Goal: Task Accomplishment & Management: Manage account settings

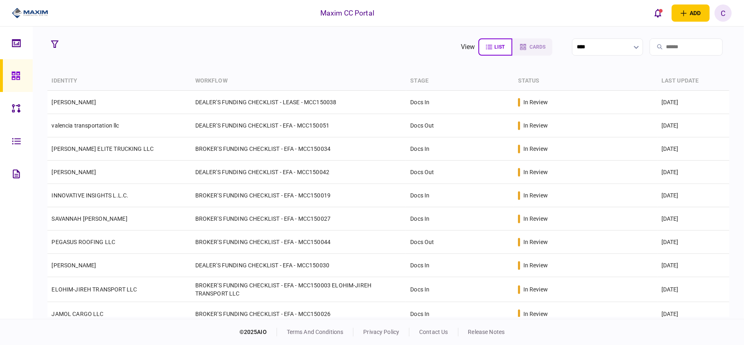
click at [249, 42] on section "view list cards ****" at bounding box center [388, 47] width 682 height 20
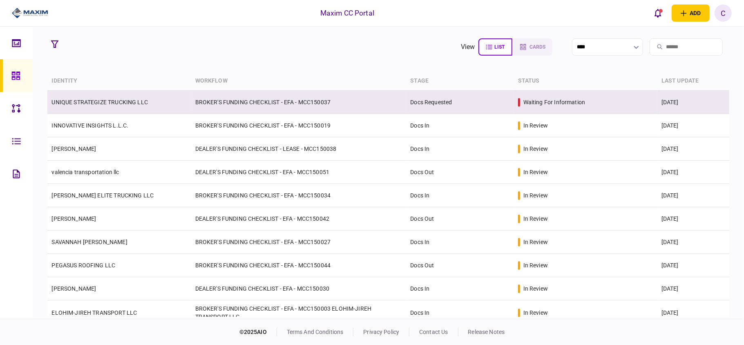
click at [101, 99] on link "UNIQUE STRATEGIZE TRUCKING LLC" at bounding box center [100, 102] width 96 height 7
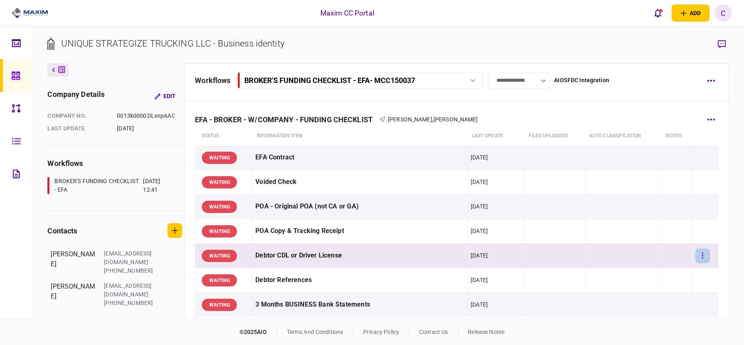
click at [696, 253] on button "button" at bounding box center [703, 256] width 15 height 15
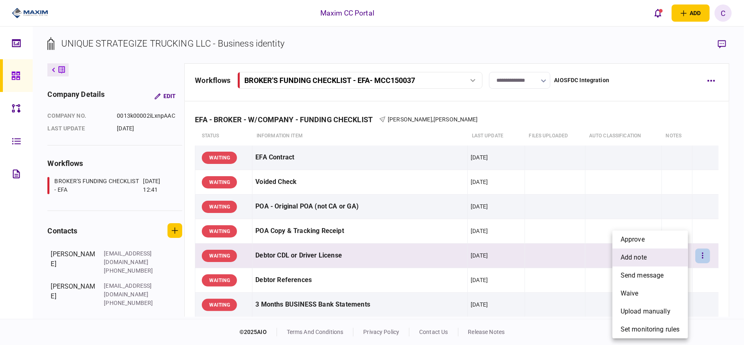
click at [643, 261] on span "add note" at bounding box center [634, 258] width 26 height 10
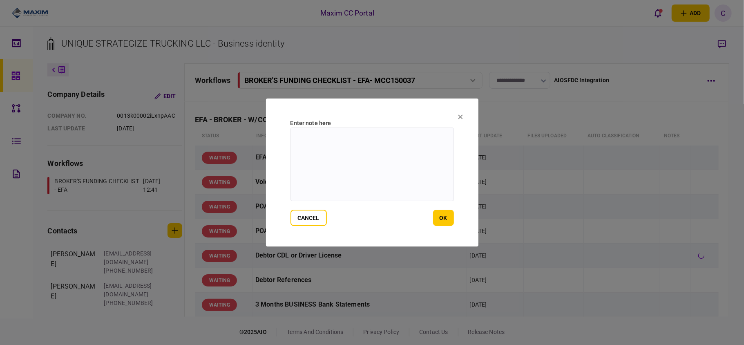
click at [341, 142] on textarea at bounding box center [373, 165] width 164 height 74
paste textarea "**********"
type textarea "**********"
click at [442, 217] on button "ok" at bounding box center [443, 218] width 21 height 16
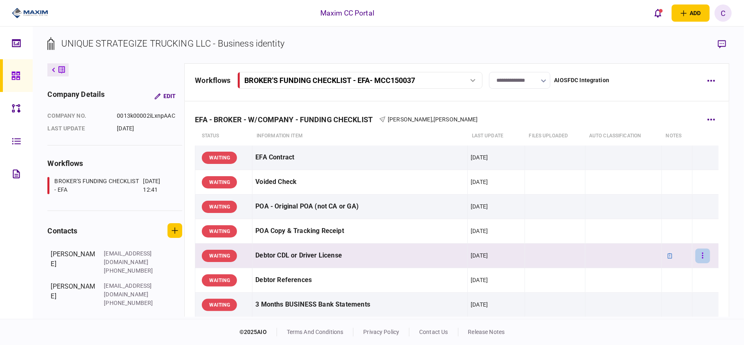
click at [700, 249] on button "button" at bounding box center [703, 256] width 15 height 15
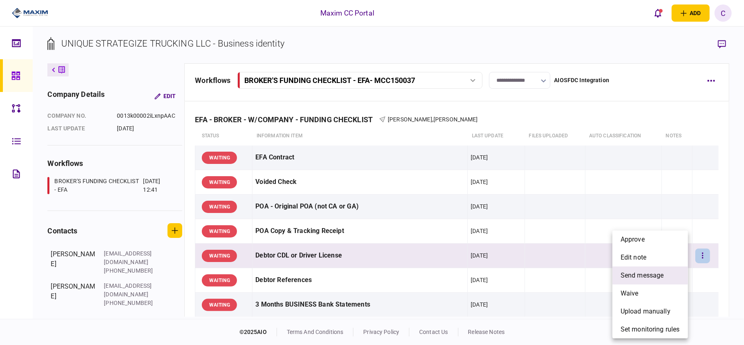
click at [642, 273] on span "send message" at bounding box center [642, 276] width 43 height 10
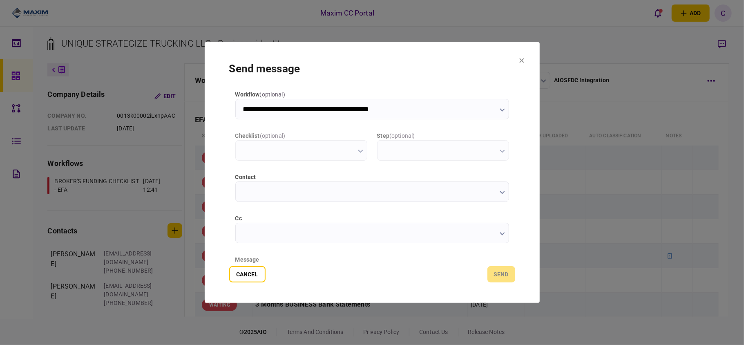
type input "**********"
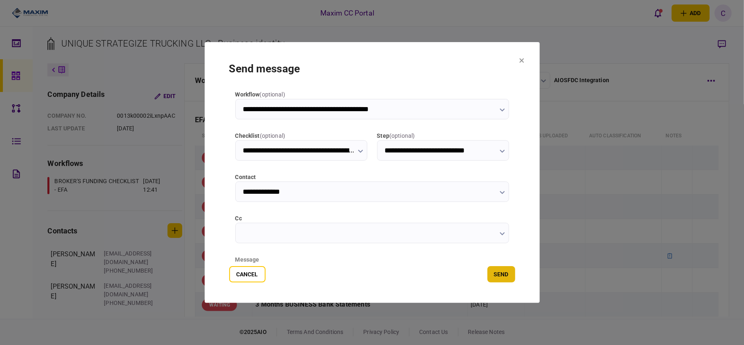
click at [496, 272] on button "send" at bounding box center [502, 274] width 28 height 16
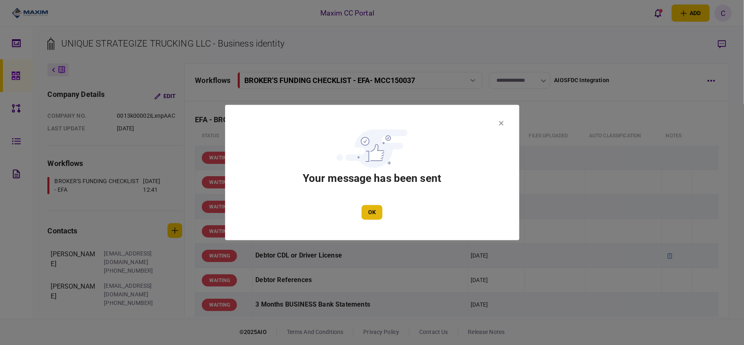
click at [368, 212] on button "OK" at bounding box center [372, 212] width 21 height 15
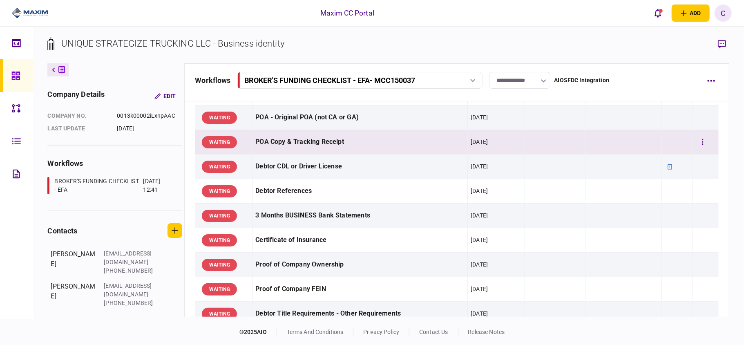
scroll to position [109, 0]
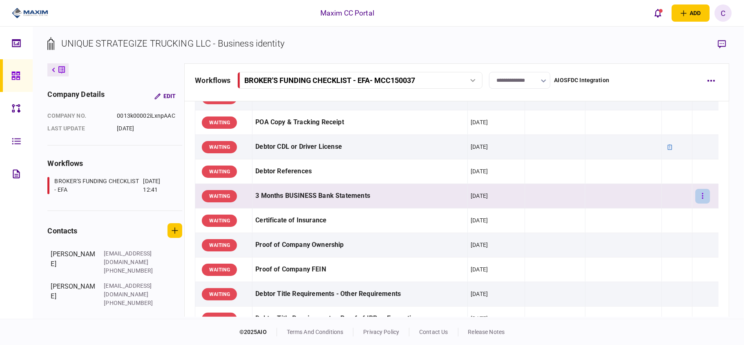
click at [696, 195] on button "button" at bounding box center [703, 196] width 15 height 15
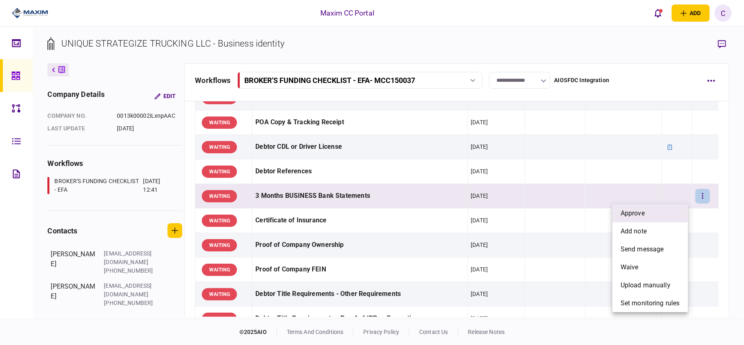
click at [660, 208] on li "approve" at bounding box center [651, 213] width 76 height 18
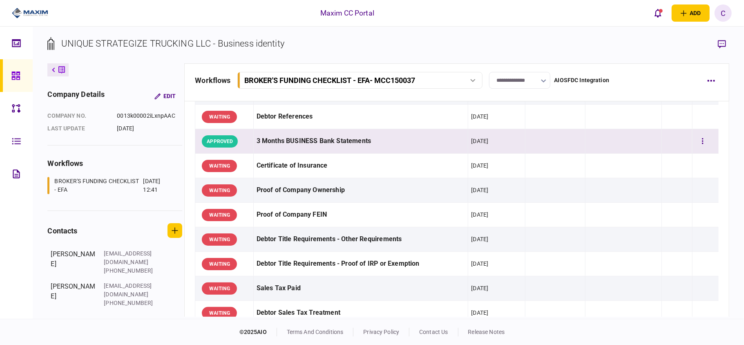
scroll to position [218, 0]
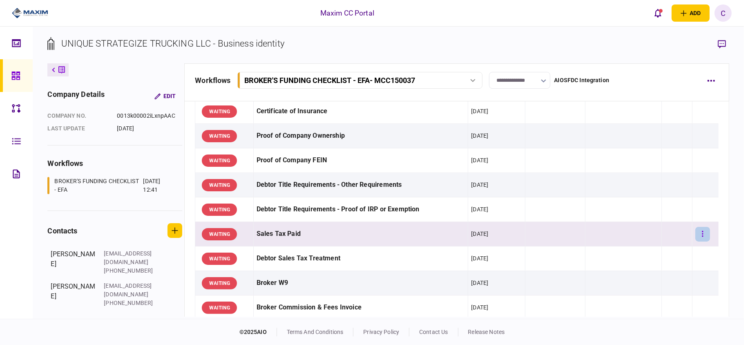
click at [702, 234] on icon "button" at bounding box center [703, 234] width 2 height 8
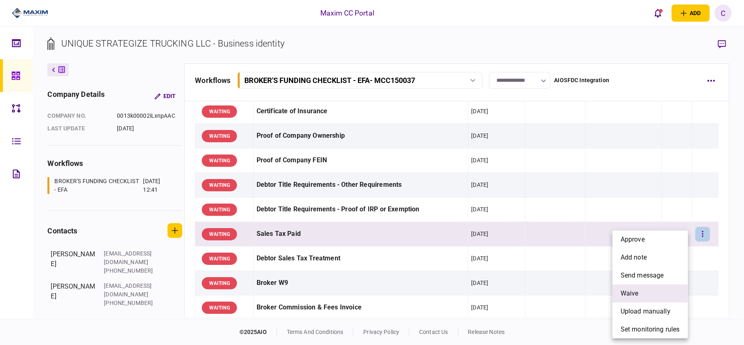
click at [622, 291] on span "waive" at bounding box center [630, 294] width 18 height 10
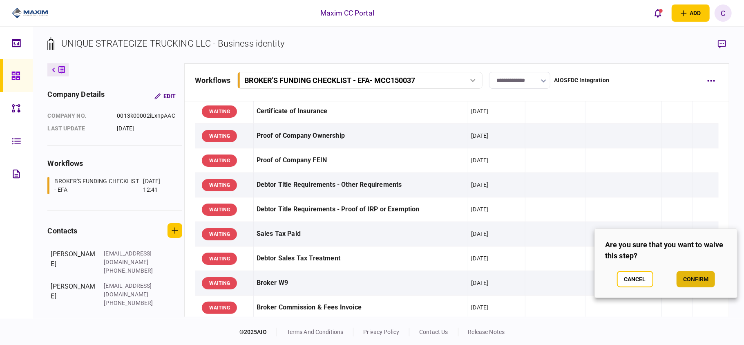
click at [691, 272] on button "confirm" at bounding box center [696, 279] width 38 height 16
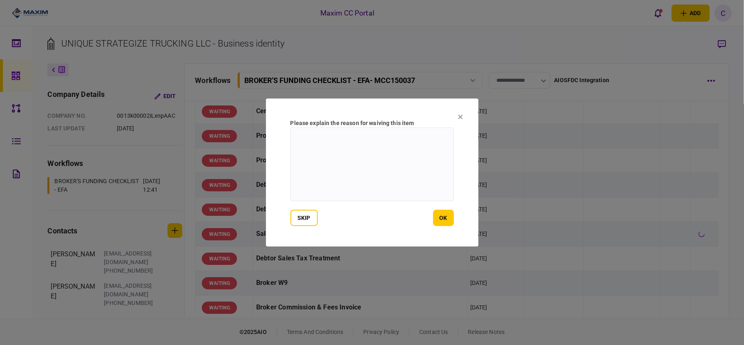
click at [307, 132] on textarea at bounding box center [373, 165] width 164 height 74
type textarea "*"
type textarea "**********"
click at [439, 216] on button "ok" at bounding box center [443, 218] width 21 height 16
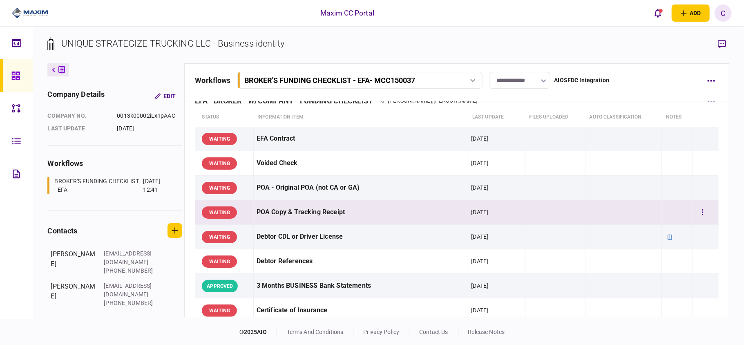
scroll to position [0, 0]
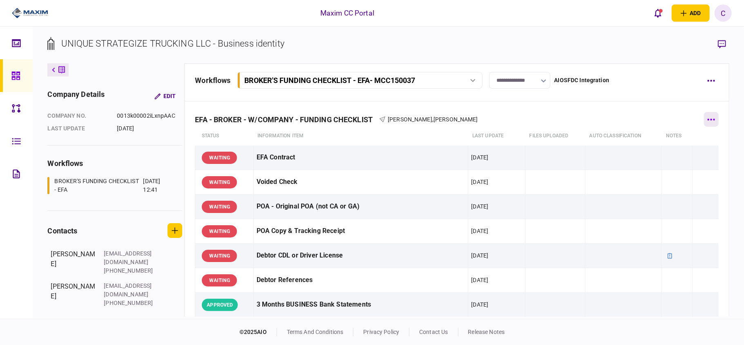
click at [709, 112] on button "button" at bounding box center [711, 119] width 15 height 15
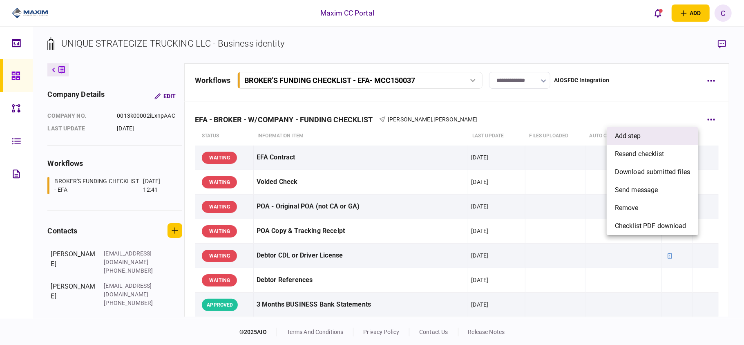
click at [622, 132] on span "add step" at bounding box center [628, 136] width 26 height 10
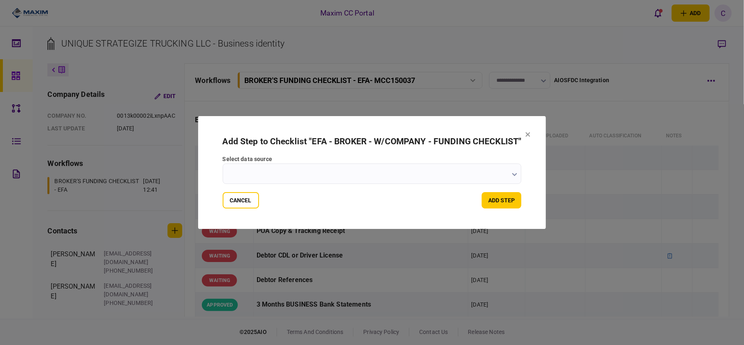
click at [515, 176] on icon "button" at bounding box center [514, 174] width 5 height 3
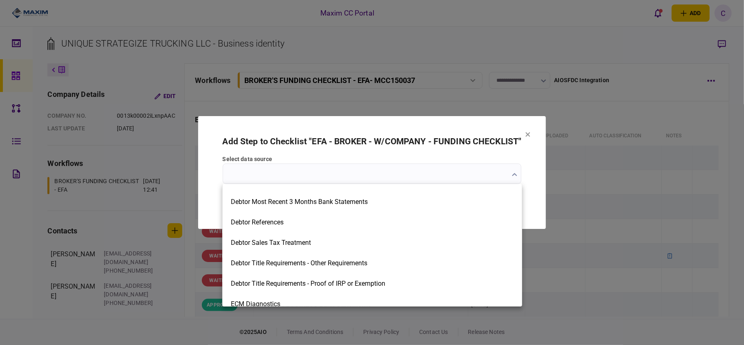
scroll to position [599, 0]
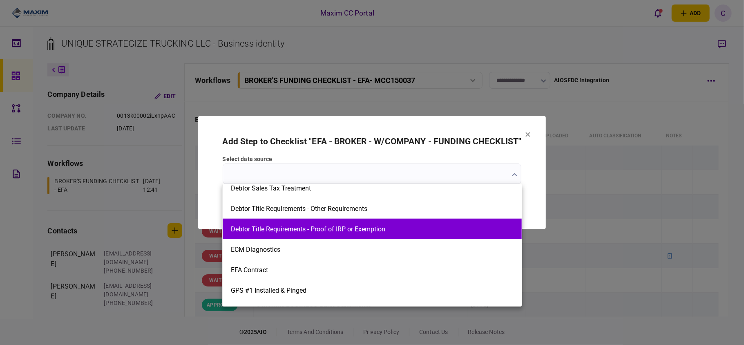
click at [464, 228] on button "Debtor Title Requirements - Proof of IRP or Exemption" at bounding box center [372, 229] width 283 height 8
type input "**********"
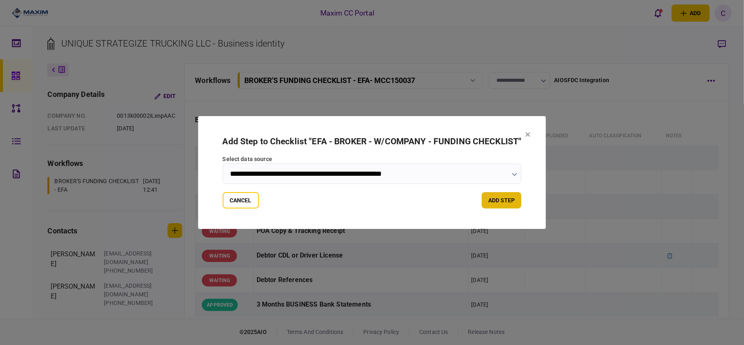
click at [499, 200] on button "add step" at bounding box center [502, 200] width 40 height 16
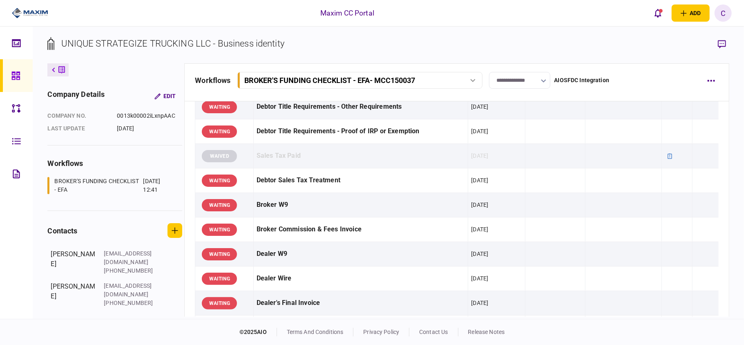
scroll to position [272, 0]
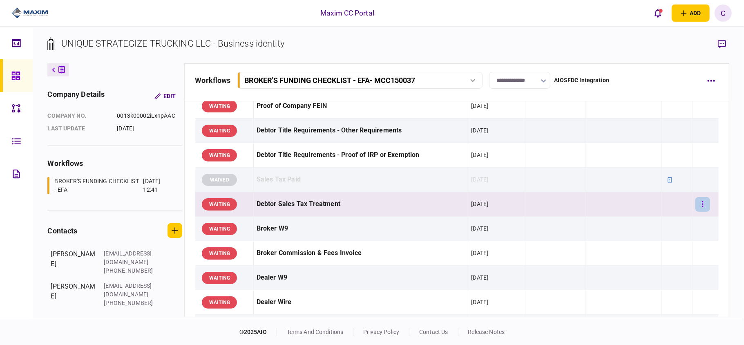
click at [702, 203] on icon "button" at bounding box center [702, 204] width 1 height 6
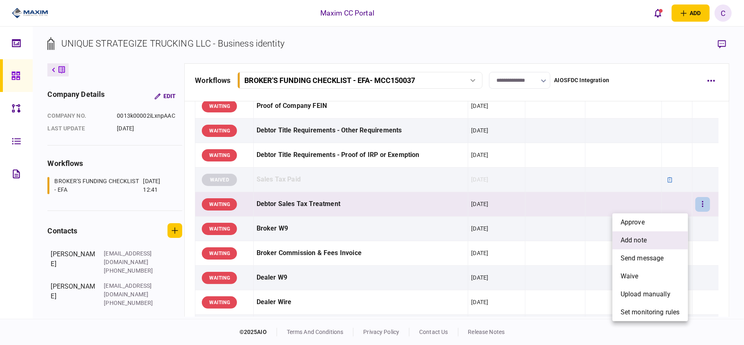
click at [650, 236] on li "add note" at bounding box center [651, 240] width 76 height 18
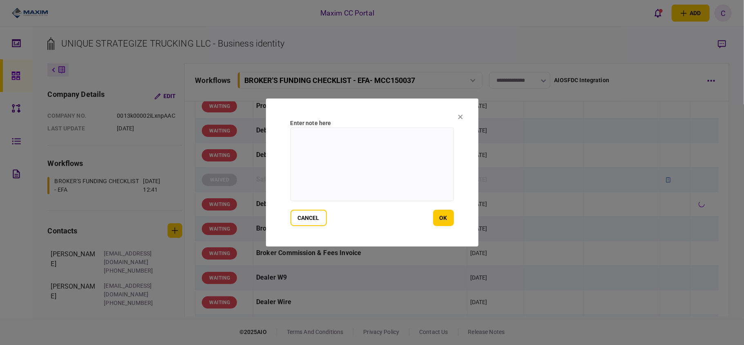
click at [345, 128] on textarea at bounding box center [373, 165] width 164 height 74
type textarea "*"
type textarea "**********"
click at [440, 220] on button "ok" at bounding box center [443, 218] width 21 height 16
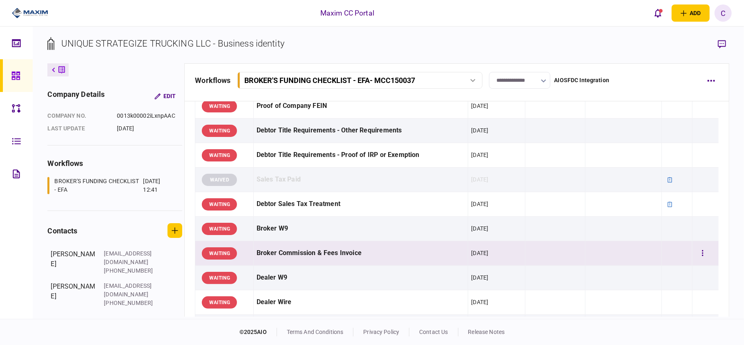
scroll to position [327, 0]
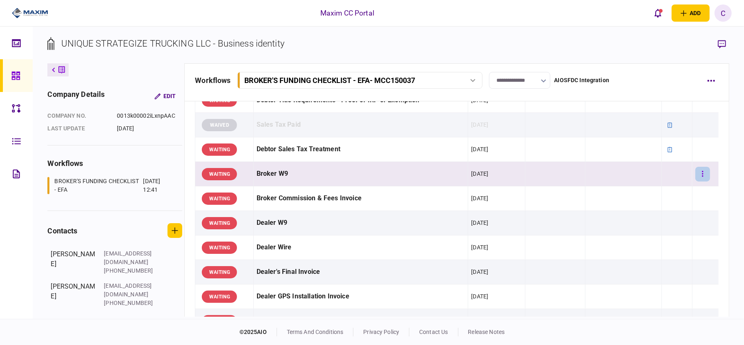
click at [699, 178] on button "button" at bounding box center [703, 174] width 15 height 15
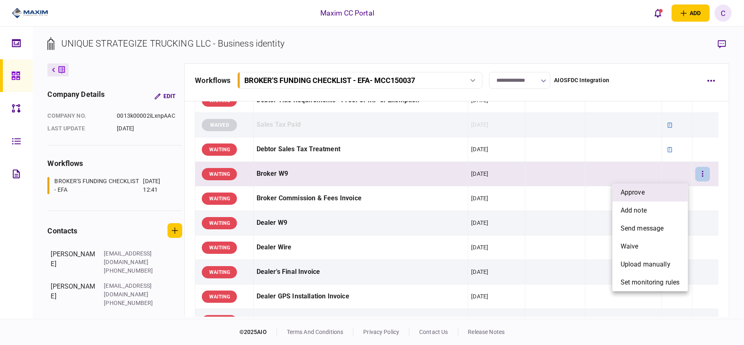
click at [666, 187] on li "approve" at bounding box center [651, 193] width 76 height 18
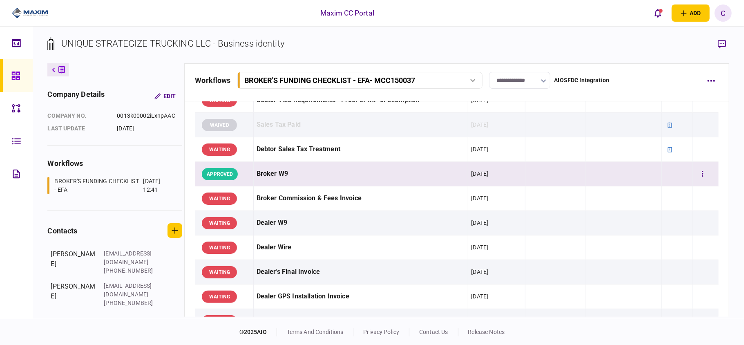
drag, startPoint x: 709, startPoint y: 179, endPoint x: 702, endPoint y: 179, distance: 6.6
click at [708, 179] on td at bounding box center [706, 174] width 26 height 25
click at [700, 178] on button "button" at bounding box center [703, 174] width 15 height 15
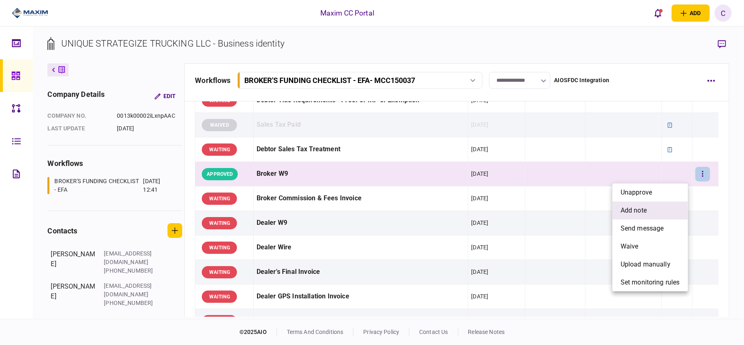
click at [640, 206] on li "add note" at bounding box center [651, 211] width 76 height 18
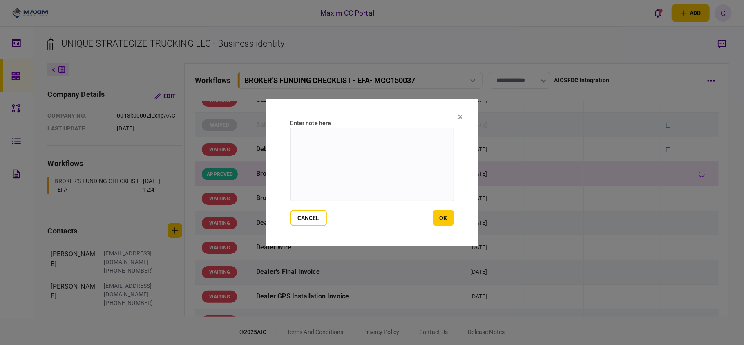
click at [375, 139] on textarea at bounding box center [373, 165] width 164 height 74
type textarea "*******"
click at [443, 219] on button "ok" at bounding box center [443, 218] width 21 height 16
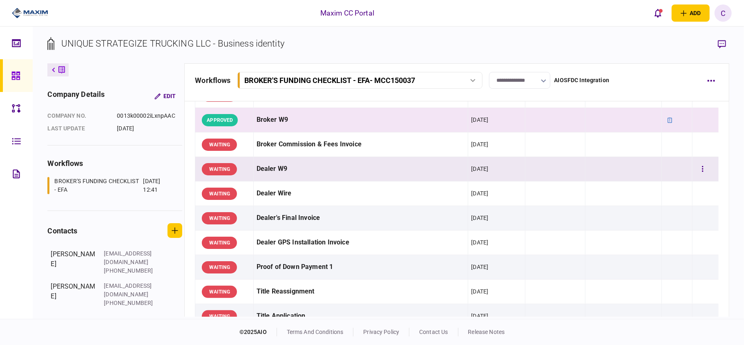
scroll to position [381, 0]
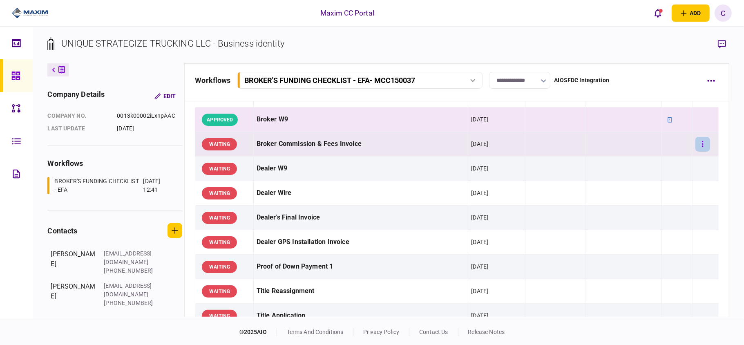
click at [700, 144] on button "button" at bounding box center [703, 144] width 15 height 15
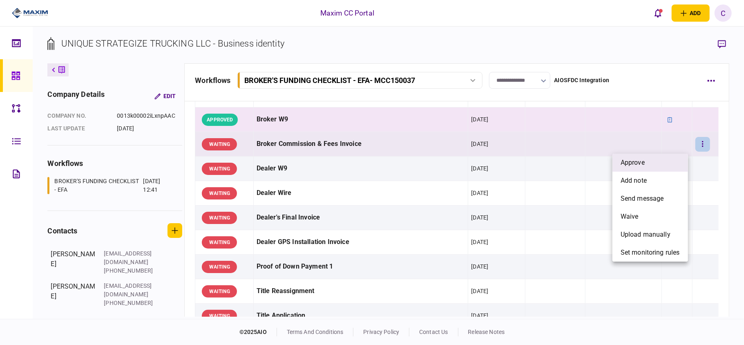
click at [670, 164] on li "approve" at bounding box center [651, 163] width 76 height 18
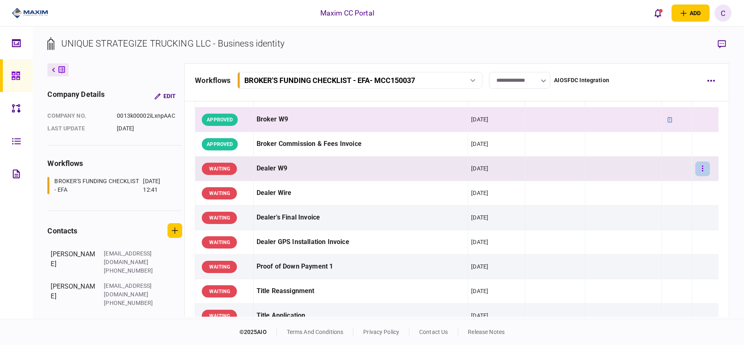
click at [698, 169] on button "button" at bounding box center [703, 168] width 15 height 15
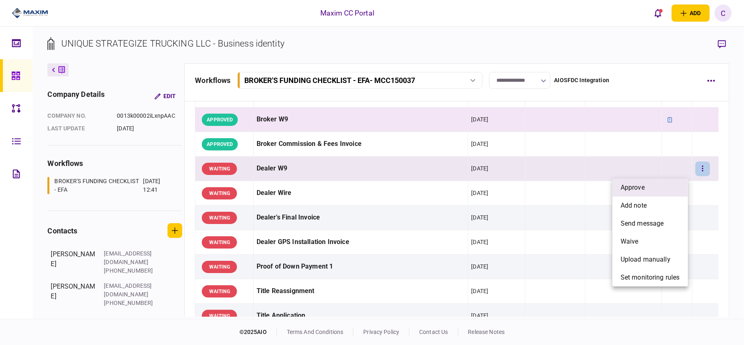
click at [640, 182] on li "approve" at bounding box center [651, 188] width 76 height 18
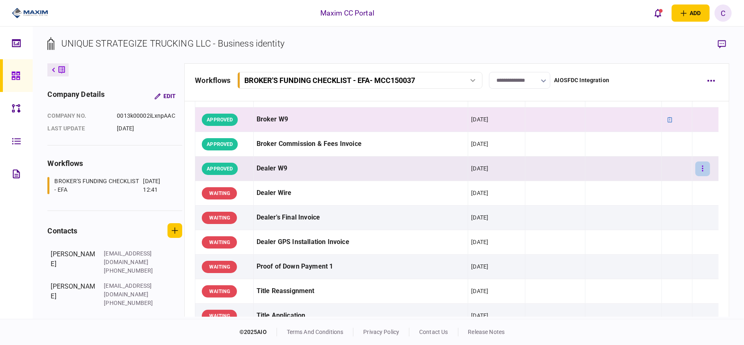
click at [696, 167] on button "button" at bounding box center [703, 168] width 15 height 15
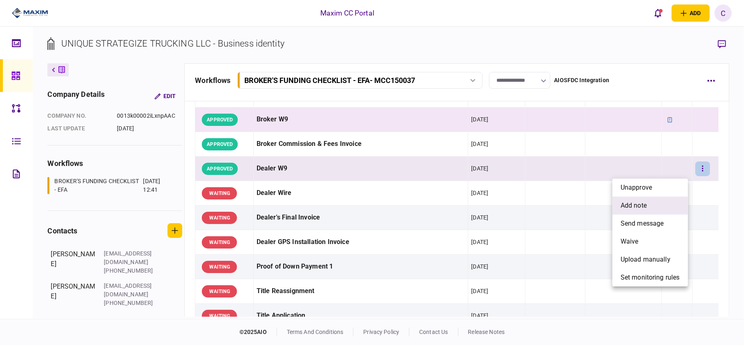
click at [637, 200] on li "add note" at bounding box center [651, 206] width 76 height 18
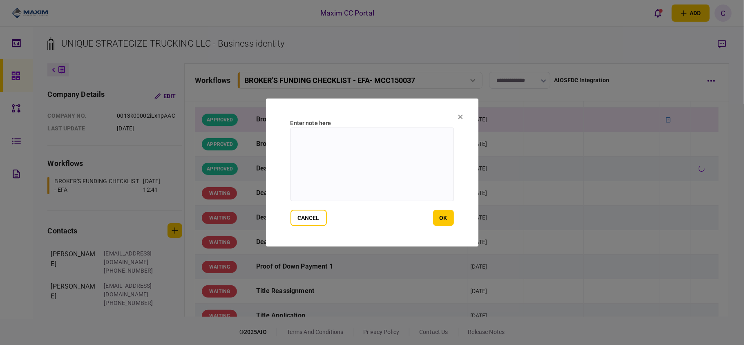
click at [399, 141] on textarea at bounding box center [373, 165] width 164 height 74
type textarea "*******"
click at [443, 218] on button "ok" at bounding box center [443, 218] width 21 height 16
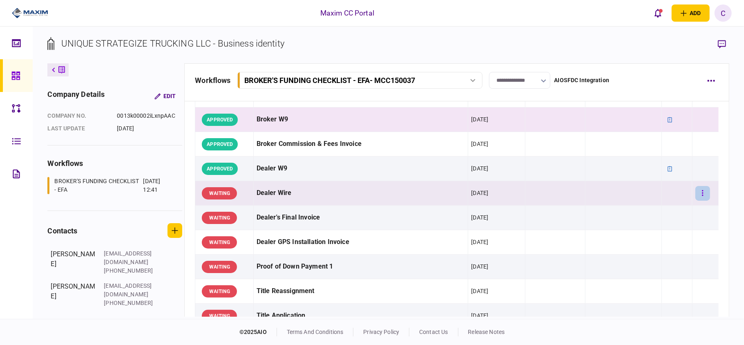
click at [702, 192] on icon "button" at bounding box center [703, 193] width 2 height 8
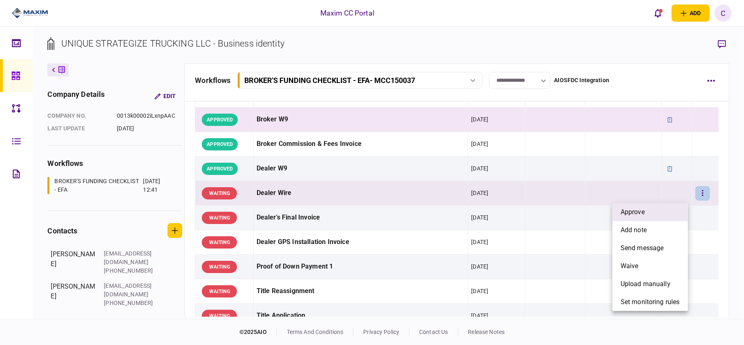
click at [656, 213] on li "approve" at bounding box center [651, 212] width 76 height 18
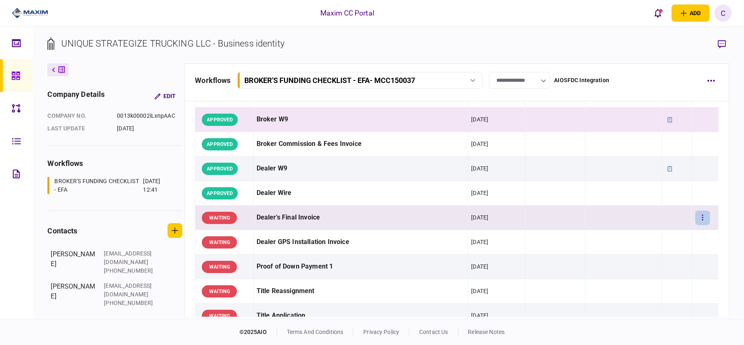
click at [702, 218] on icon "button" at bounding box center [703, 218] width 2 height 8
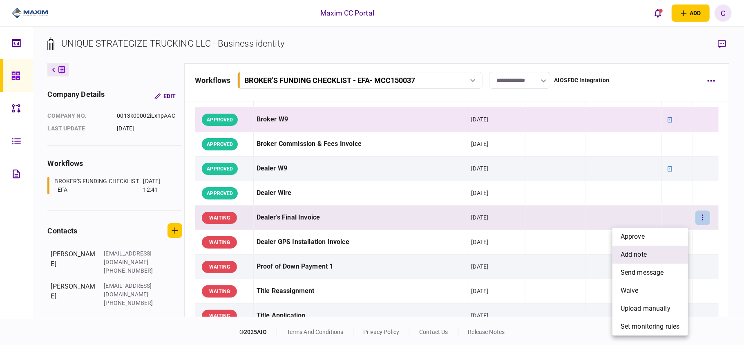
click at [625, 250] on span "add note" at bounding box center [634, 255] width 26 height 10
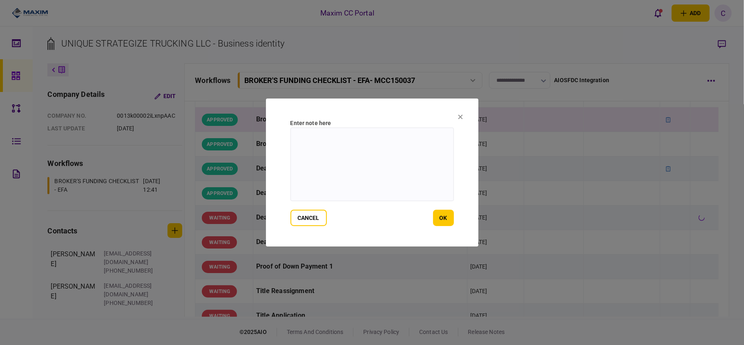
click at [344, 143] on textarea at bounding box center [373, 165] width 164 height 74
paste textarea "**********"
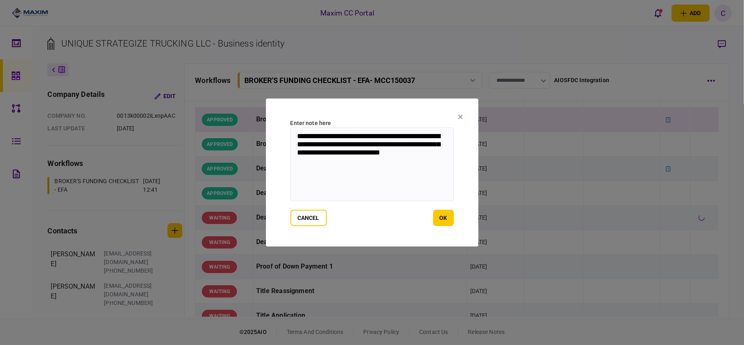
click at [393, 144] on textarea "**********" at bounding box center [373, 165] width 164 height 74
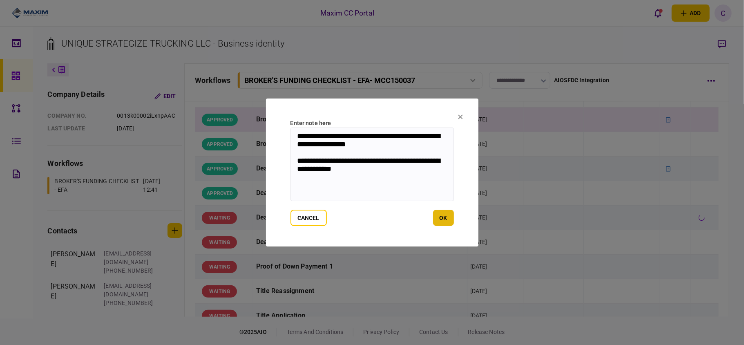
type textarea "**********"
click at [439, 219] on button "ok" at bounding box center [443, 218] width 21 height 16
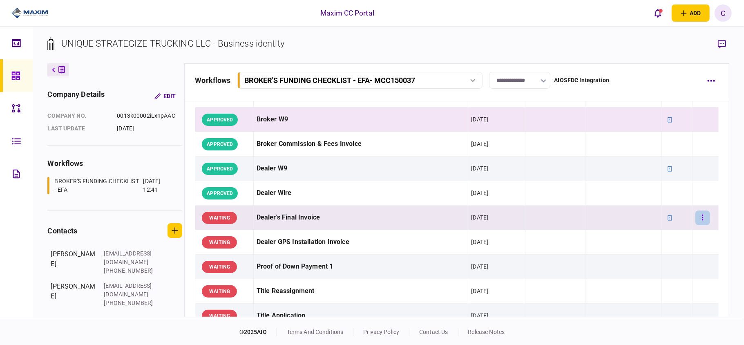
click at [698, 220] on button "button" at bounding box center [703, 218] width 15 height 15
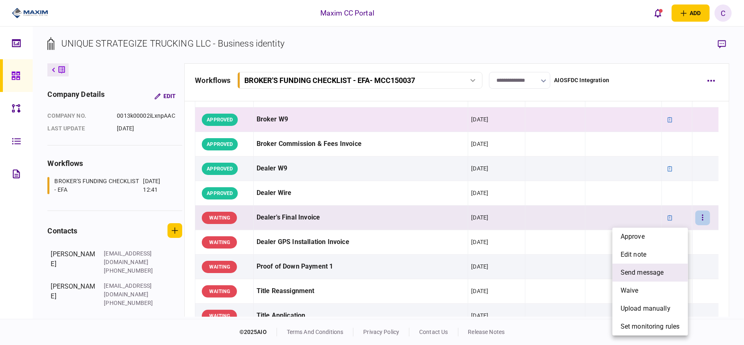
click at [622, 268] on span "send message" at bounding box center [642, 273] width 43 height 10
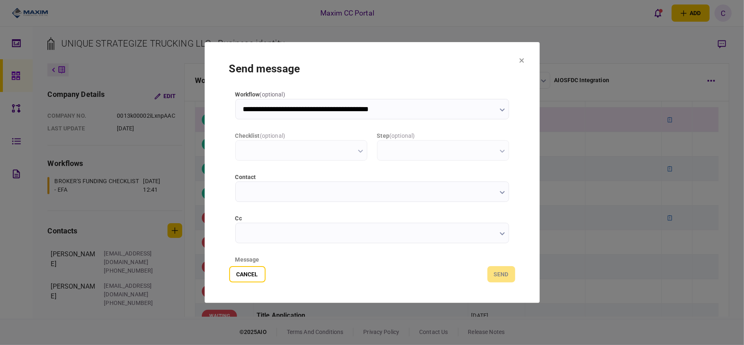
type input "**********"
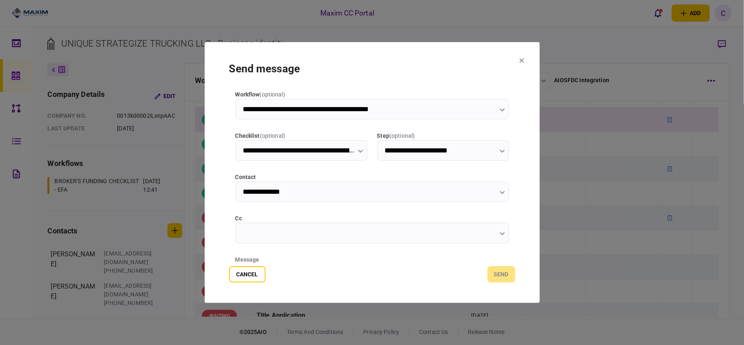
scroll to position [103, 0]
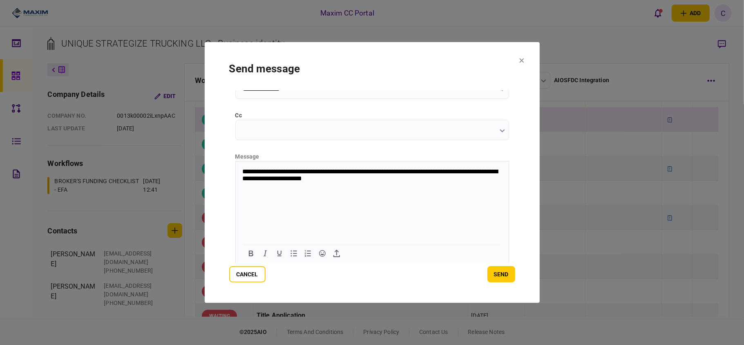
click at [467, 168] on p "**********" at bounding box center [371, 175] width 258 height 15
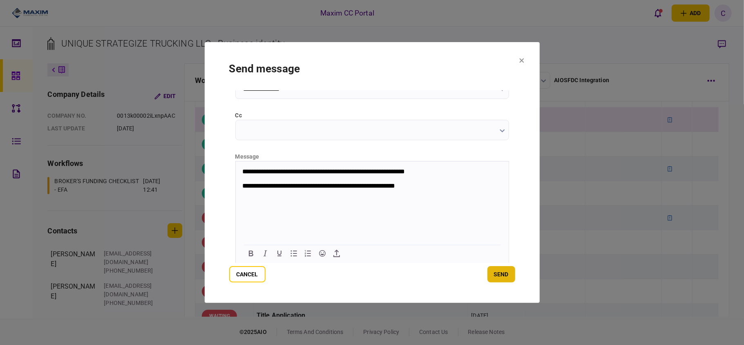
click at [506, 269] on button "send" at bounding box center [502, 274] width 28 height 16
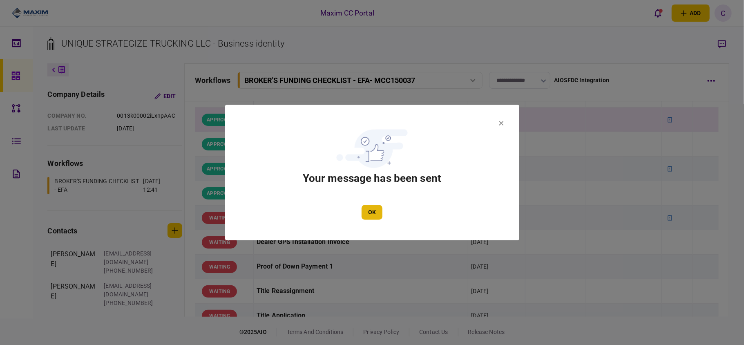
click at [370, 213] on button "OK" at bounding box center [372, 212] width 21 height 15
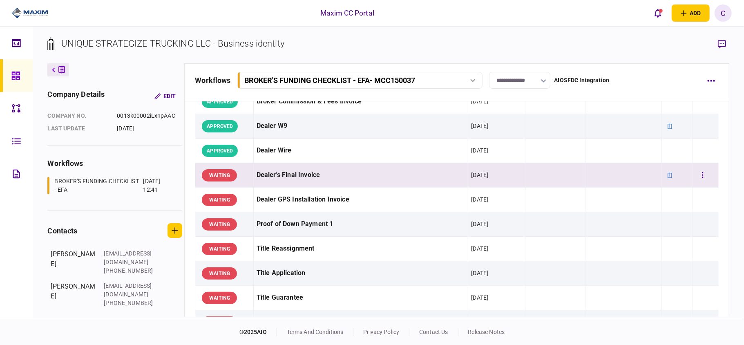
scroll to position [436, 0]
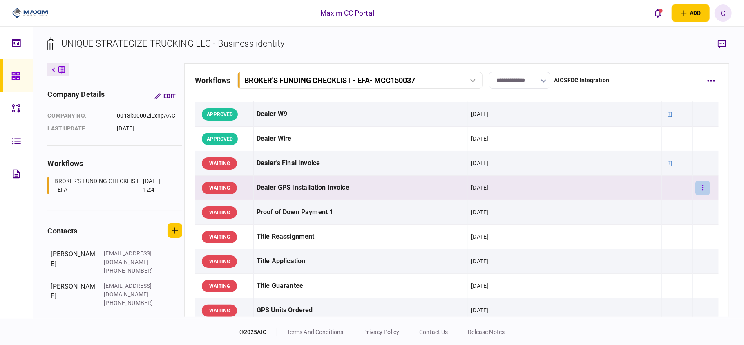
click at [702, 190] on icon "button" at bounding box center [703, 188] width 2 height 8
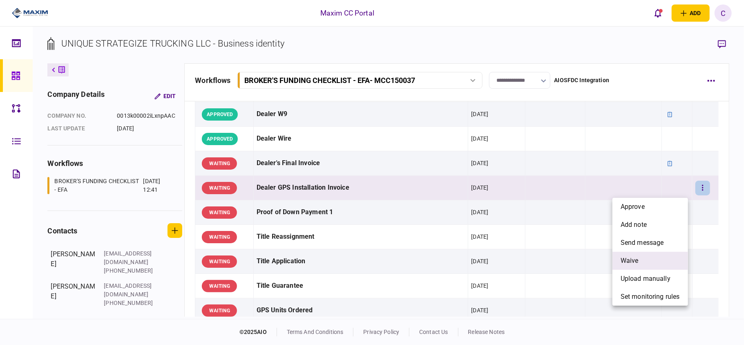
click at [627, 259] on span "waive" at bounding box center [630, 261] width 18 height 10
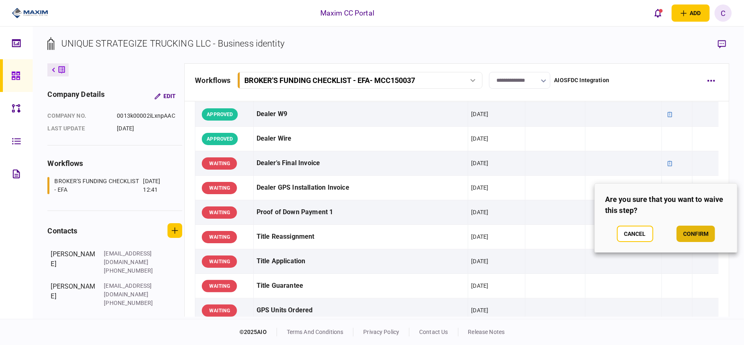
click at [707, 234] on button "confirm" at bounding box center [696, 234] width 38 height 16
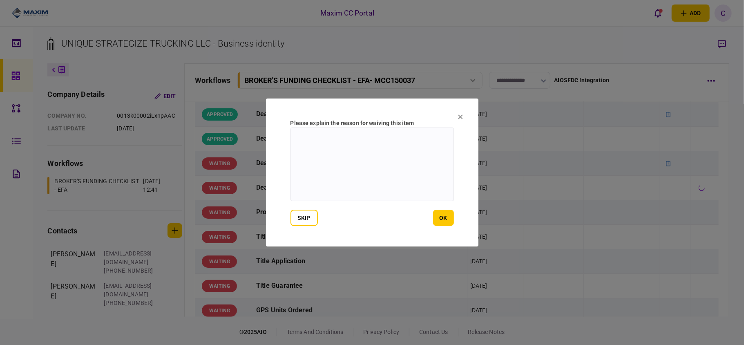
click at [352, 137] on textarea at bounding box center [373, 165] width 164 height 74
type textarea "**********"
click at [443, 220] on button "ok" at bounding box center [443, 218] width 21 height 16
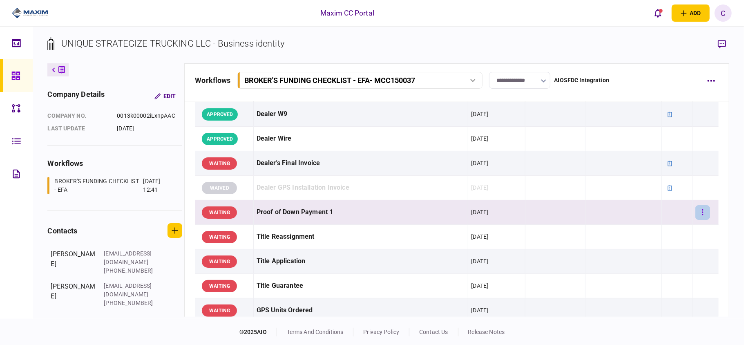
click at [699, 210] on button "button" at bounding box center [703, 212] width 15 height 15
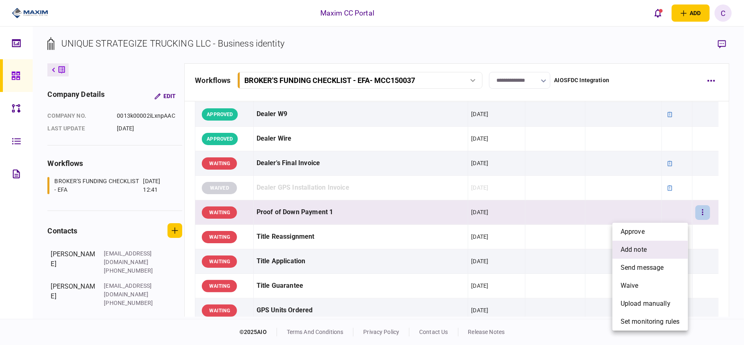
click at [630, 245] on span "add note" at bounding box center [634, 250] width 26 height 10
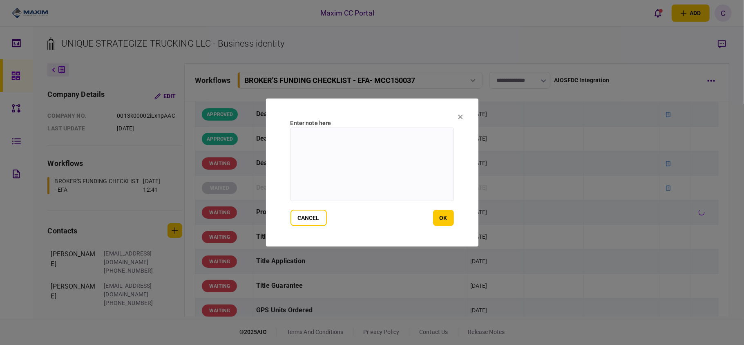
click at [374, 128] on textarea at bounding box center [373, 165] width 164 height 74
paste textarea "**********"
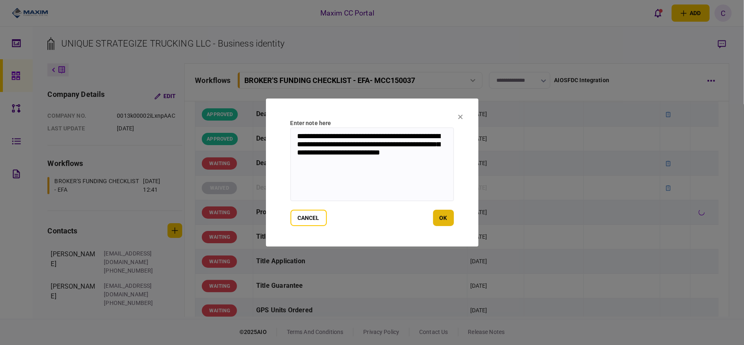
type textarea "**********"
click at [436, 215] on button "ok" at bounding box center [443, 218] width 21 height 16
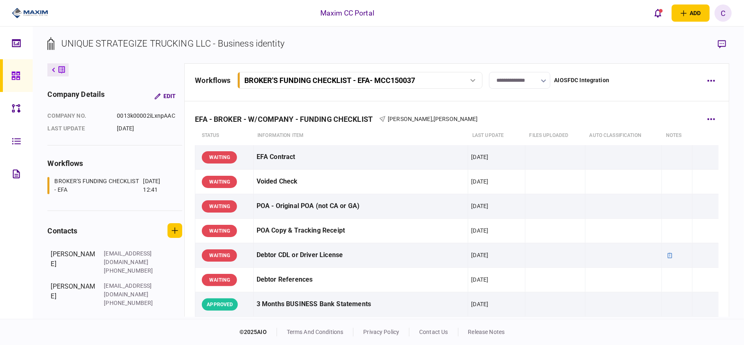
scroll to position [0, 0]
click at [706, 122] on button "button" at bounding box center [711, 119] width 15 height 15
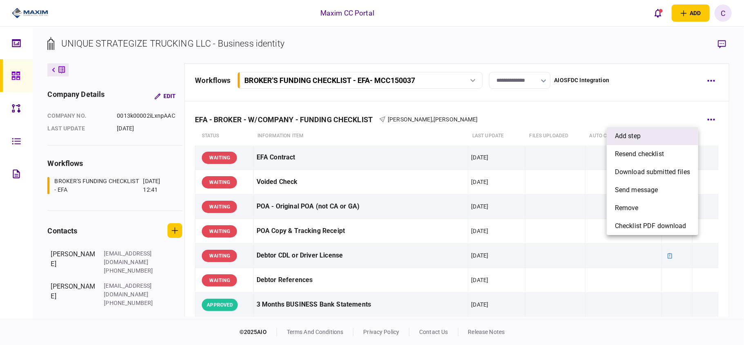
click at [629, 134] on span "add step" at bounding box center [628, 136] width 26 height 10
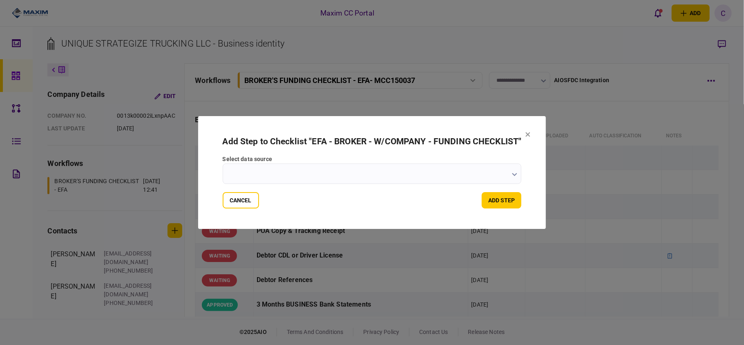
click at [514, 177] on button "button" at bounding box center [514, 174] width 5 height 7
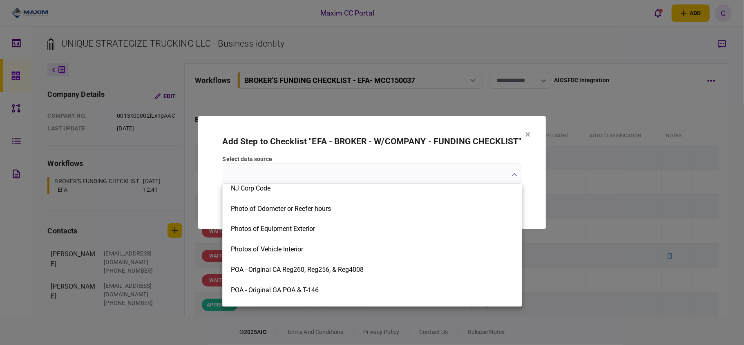
scroll to position [1199, 0]
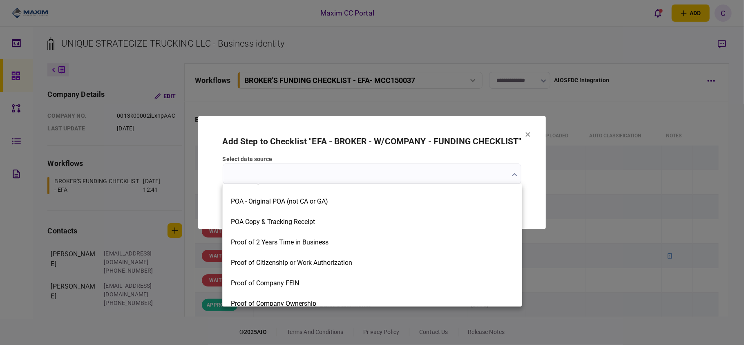
click at [534, 142] on div at bounding box center [372, 172] width 744 height 345
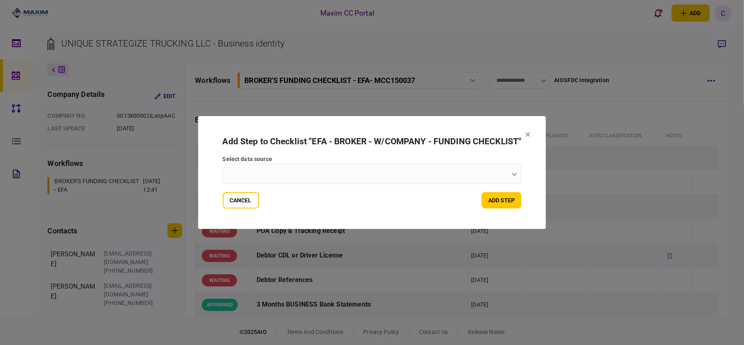
click at [531, 132] on section "Add Step to Checklist " EFA - BROKER - W/COMPANY - FUNDING CHECKLIST " select d…" at bounding box center [372, 172] width 348 height 113
click at [527, 134] on icon at bounding box center [528, 134] width 5 height 5
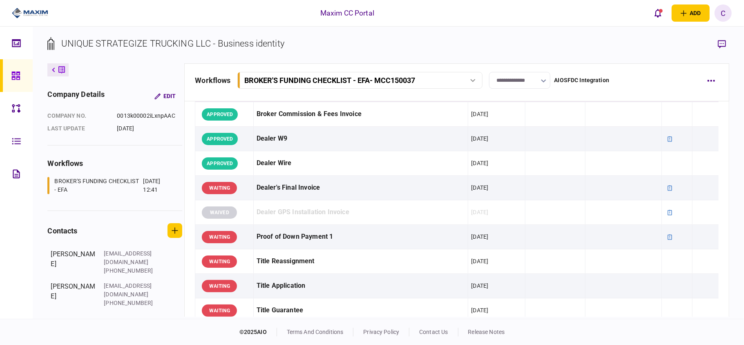
scroll to position [436, 0]
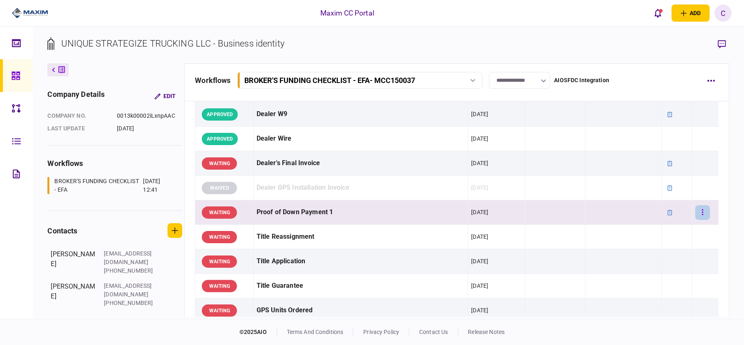
click at [702, 213] on icon "button" at bounding box center [702, 212] width 1 height 6
click at [663, 211] on div at bounding box center [372, 172] width 744 height 345
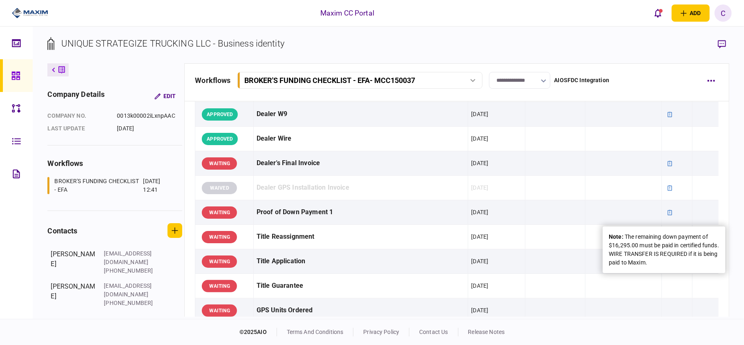
click at [650, 244] on div "note : The remaining down payment of $16,295.00 must be paid in certified funds…" at bounding box center [664, 250] width 110 height 34
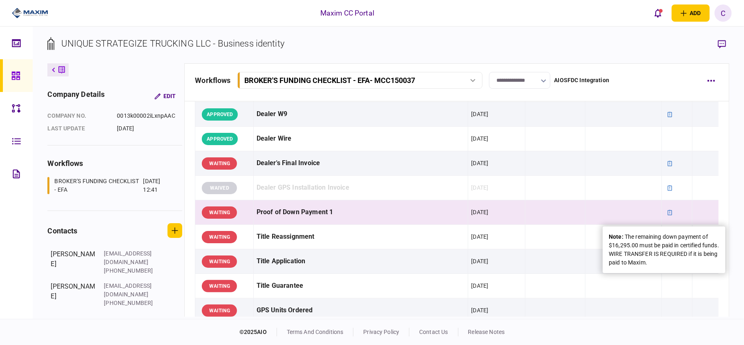
click at [648, 245] on div "note : The remaining down payment of $16,295.00 must be paid in certified funds…" at bounding box center [664, 250] width 110 height 34
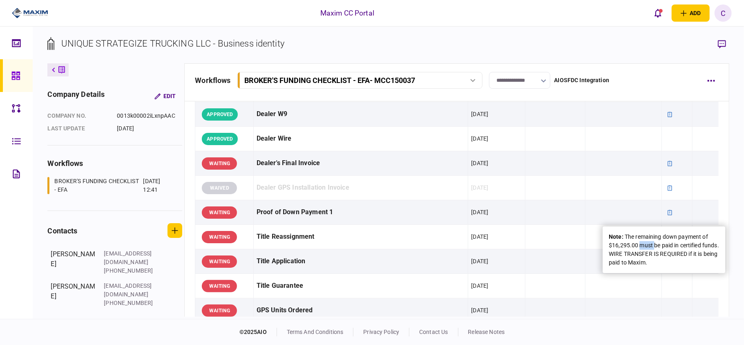
click at [648, 245] on div "note : The remaining down payment of $16,295.00 must be paid in certified funds…" at bounding box center [664, 250] width 110 height 34
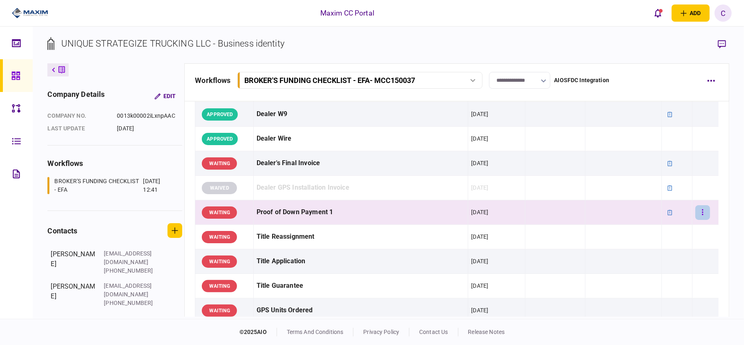
click at [702, 215] on icon "button" at bounding box center [702, 212] width 1 height 6
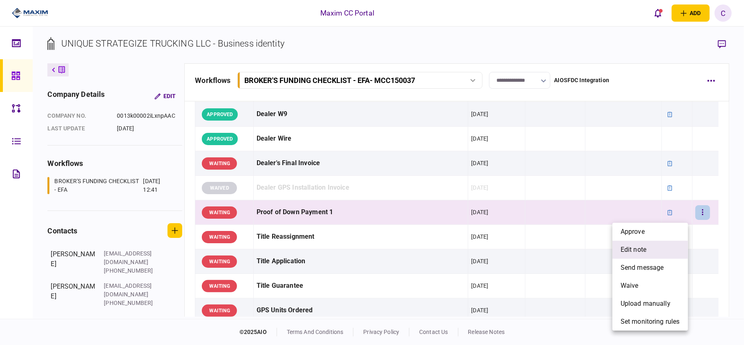
click at [630, 246] on span "edit note" at bounding box center [634, 250] width 26 height 10
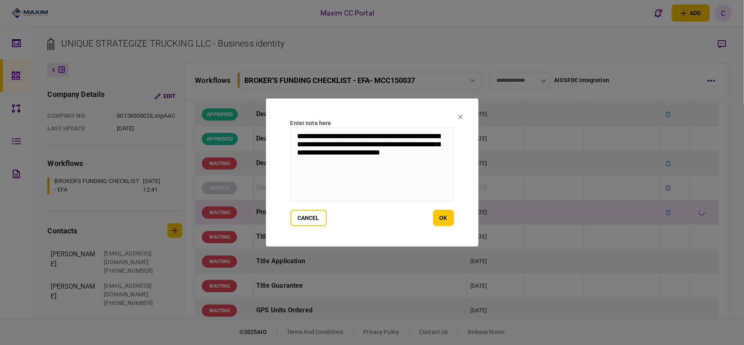
click at [296, 134] on textarea "**********" at bounding box center [373, 165] width 164 height 74
click at [356, 161] on textarea "**********" at bounding box center [373, 165] width 164 height 74
type textarea "**********"
click at [438, 213] on button "ok" at bounding box center [443, 218] width 21 height 16
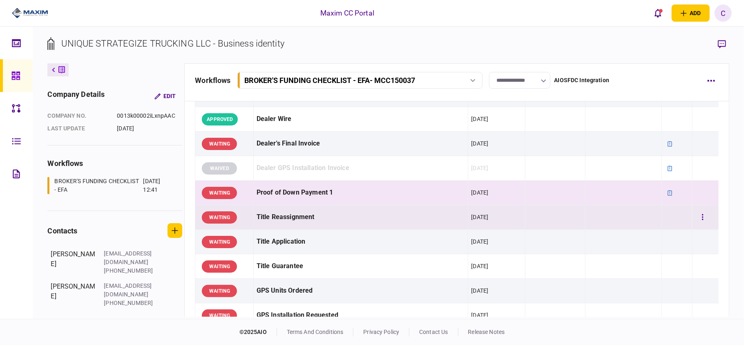
scroll to position [491, 0]
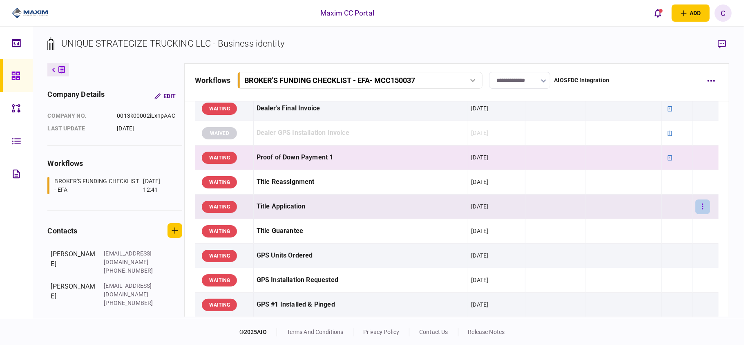
click at [701, 210] on button "button" at bounding box center [703, 207] width 15 height 15
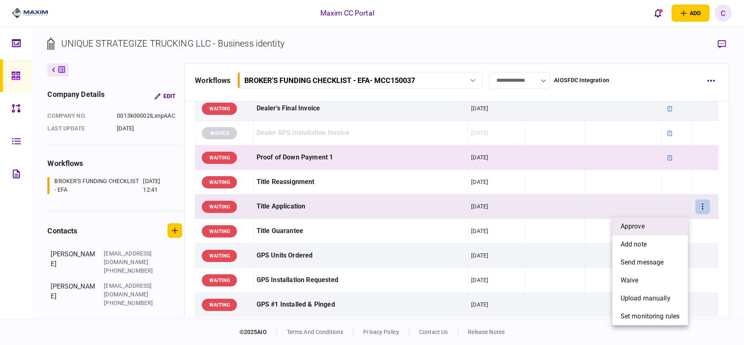
click at [657, 220] on li "approve" at bounding box center [651, 226] width 76 height 18
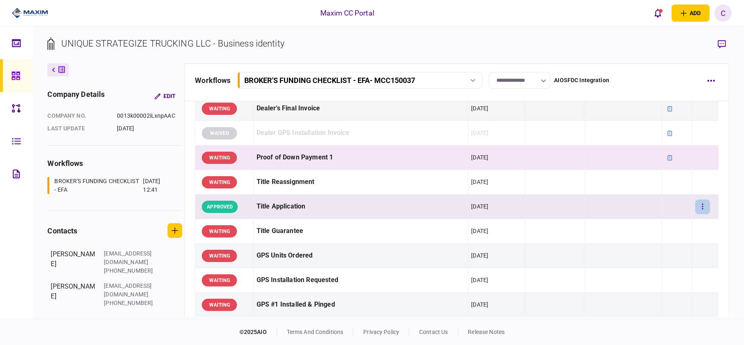
click at [702, 211] on icon "button" at bounding box center [703, 207] width 2 height 8
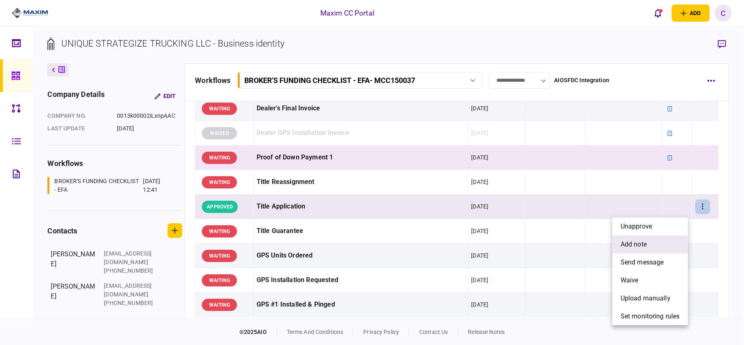
click at [635, 238] on li "add note" at bounding box center [651, 244] width 76 height 18
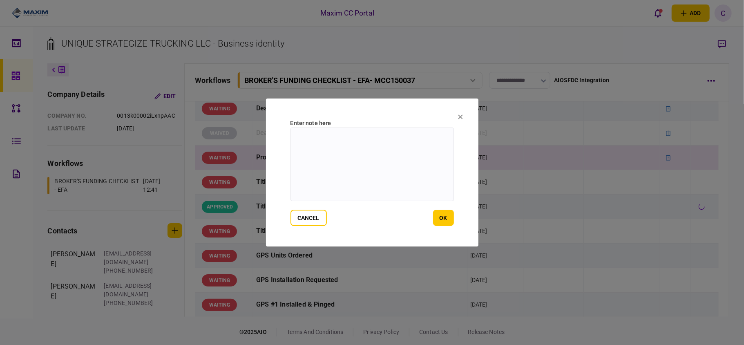
click at [419, 148] on textarea at bounding box center [373, 165] width 164 height 74
type textarea "*"
type textarea "**********"
click at [442, 215] on button "ok" at bounding box center [443, 218] width 21 height 16
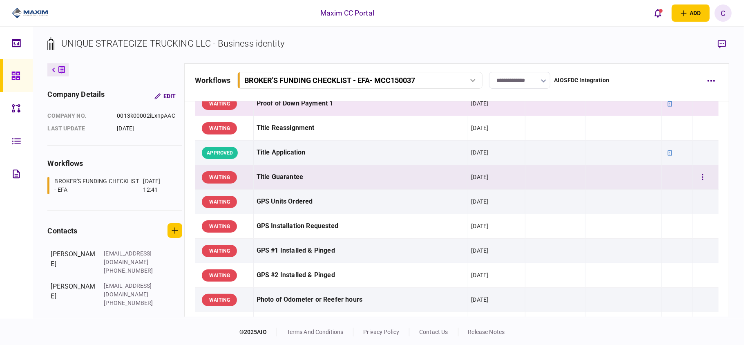
scroll to position [545, 0]
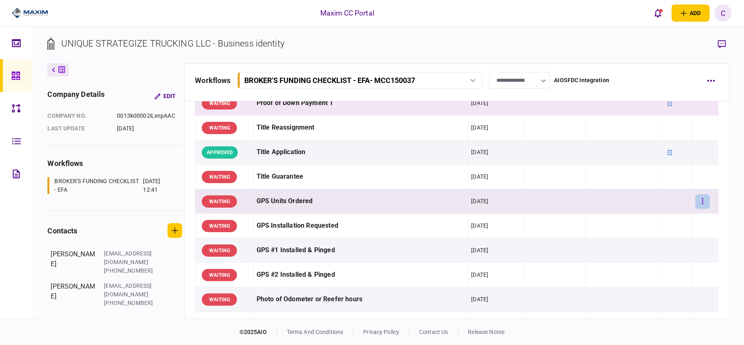
click at [696, 204] on button "button" at bounding box center [703, 201] width 15 height 15
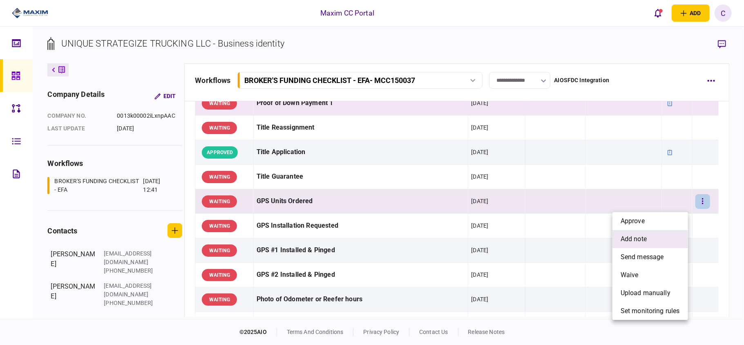
click at [638, 237] on span "add note" at bounding box center [634, 239] width 26 height 10
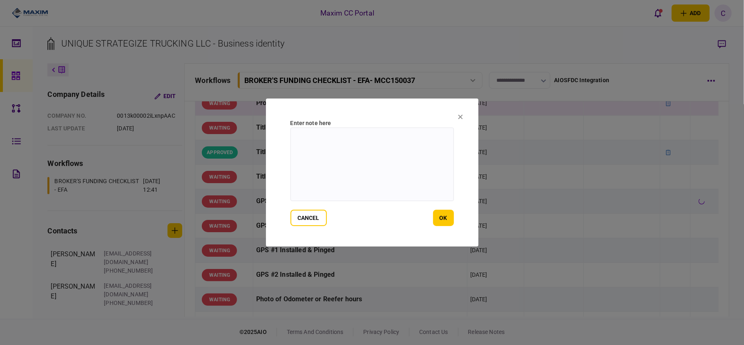
click at [400, 141] on textarea at bounding box center [373, 165] width 164 height 74
type textarea "**********"
click at [446, 218] on button "ok" at bounding box center [443, 218] width 21 height 16
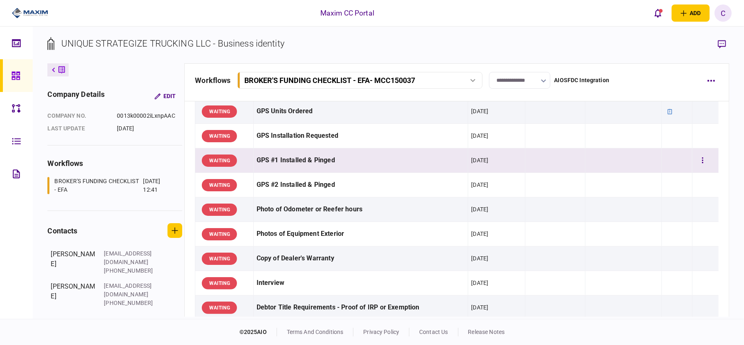
scroll to position [654, 0]
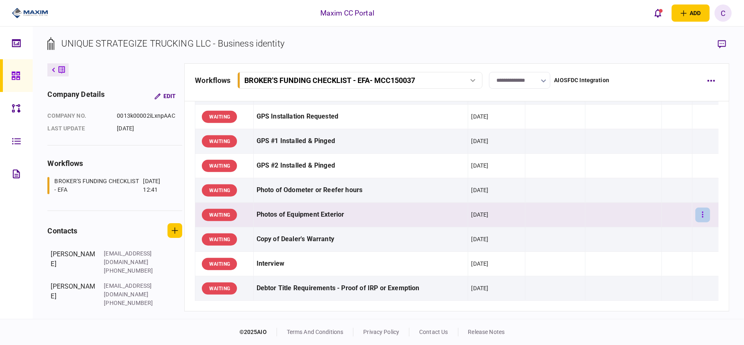
click at [700, 214] on button "button" at bounding box center [703, 215] width 15 height 15
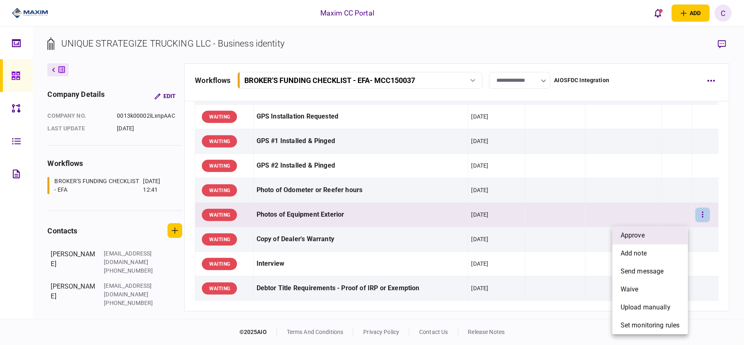
click at [653, 234] on li "approve" at bounding box center [651, 235] width 76 height 18
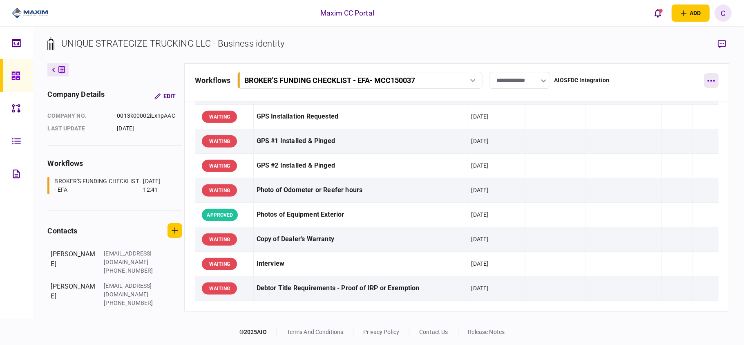
click at [710, 82] on button "button" at bounding box center [711, 80] width 15 height 15
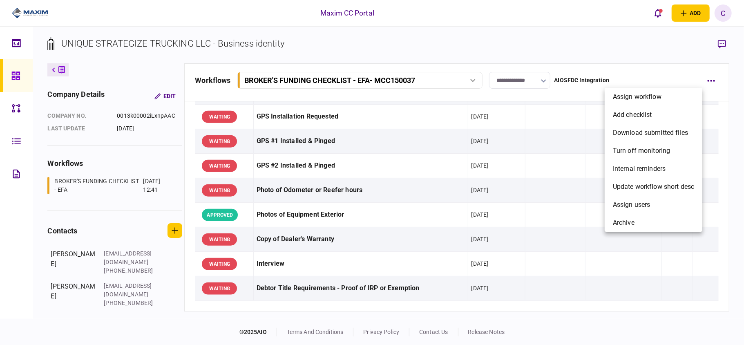
click at [729, 169] on div at bounding box center [372, 172] width 744 height 345
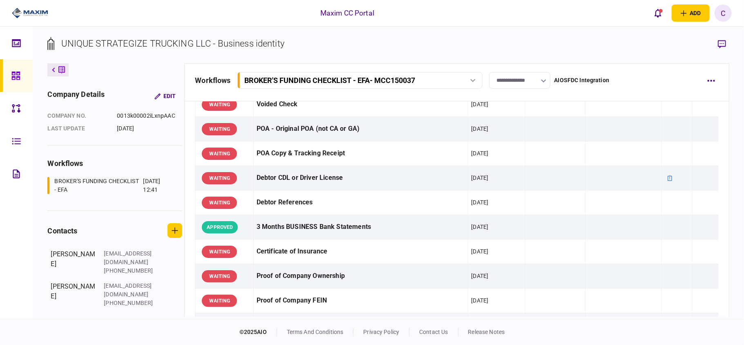
scroll to position [0, 0]
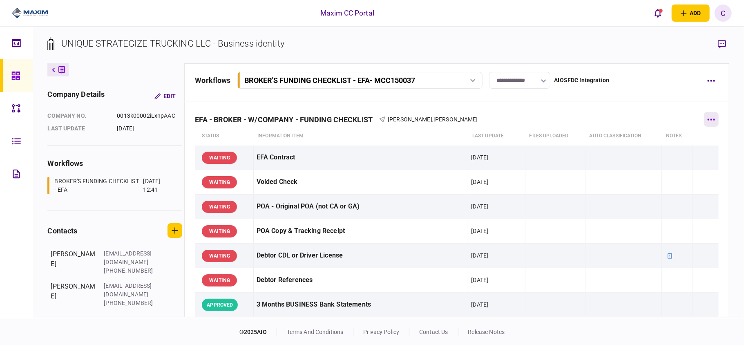
click at [707, 118] on button "button" at bounding box center [711, 119] width 15 height 15
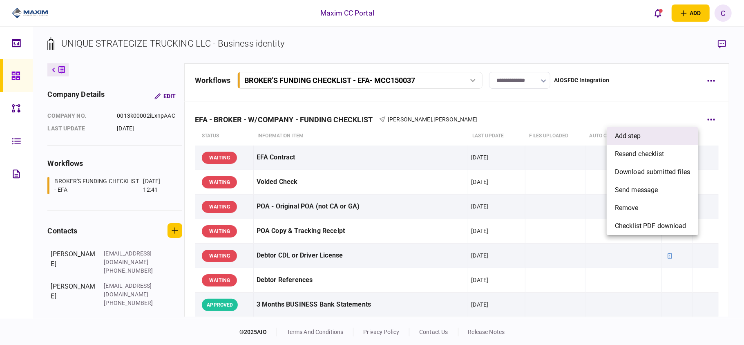
click at [633, 140] on span "add step" at bounding box center [628, 136] width 26 height 10
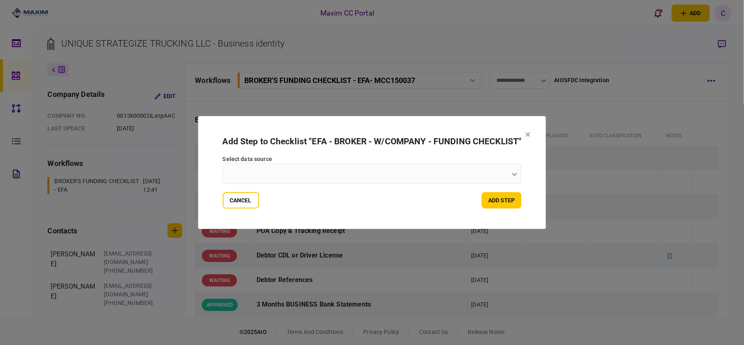
click at [514, 175] on icon "button" at bounding box center [514, 174] width 5 height 3
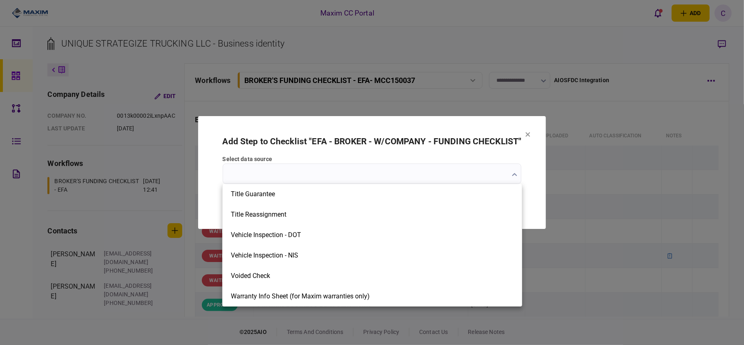
scroll to position [1319, 0]
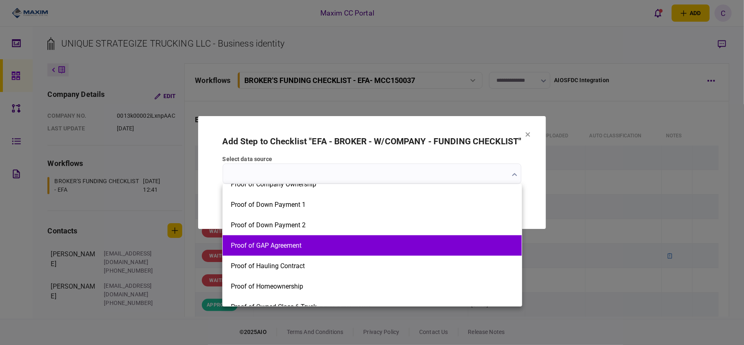
click at [290, 242] on button "Proof of GAP Agreement" at bounding box center [372, 246] width 283 height 8
type input "**********"
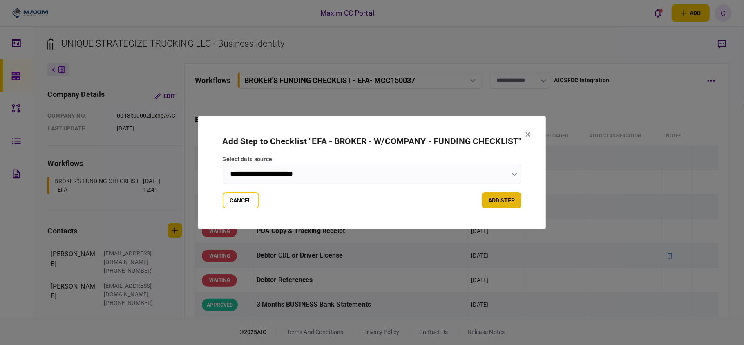
click at [509, 197] on button "add step" at bounding box center [502, 200] width 40 height 16
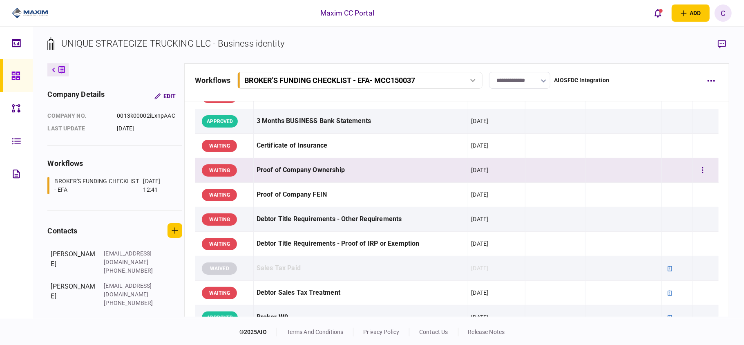
scroll to position [218, 0]
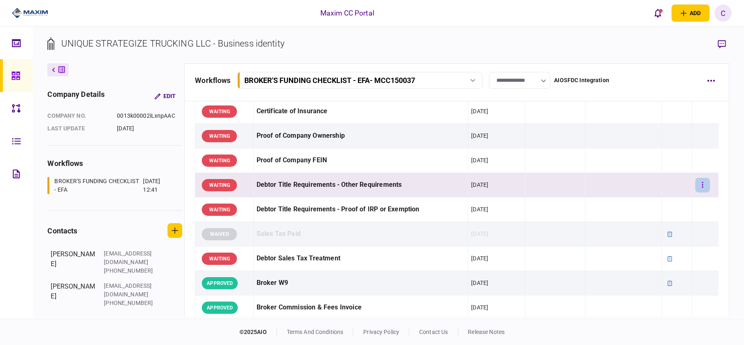
click at [696, 184] on button "button" at bounding box center [703, 185] width 15 height 15
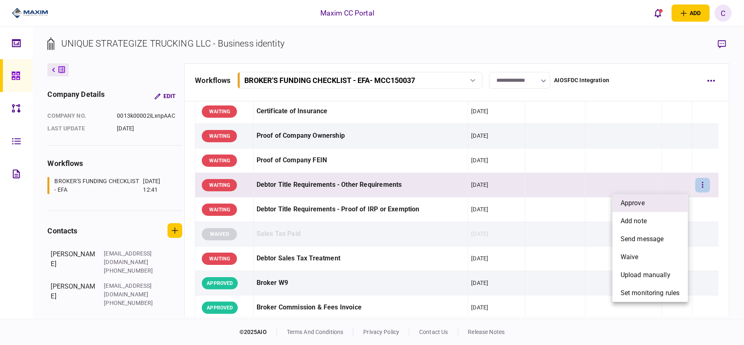
click at [668, 201] on li "approve" at bounding box center [651, 203] width 76 height 18
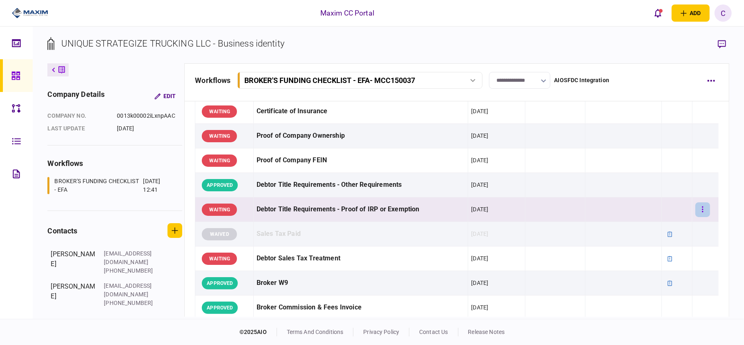
click at [696, 206] on button "button" at bounding box center [703, 209] width 15 height 15
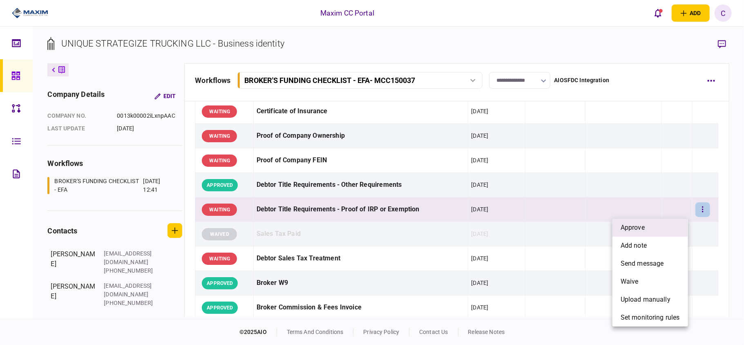
click at [676, 226] on li "approve" at bounding box center [651, 228] width 76 height 18
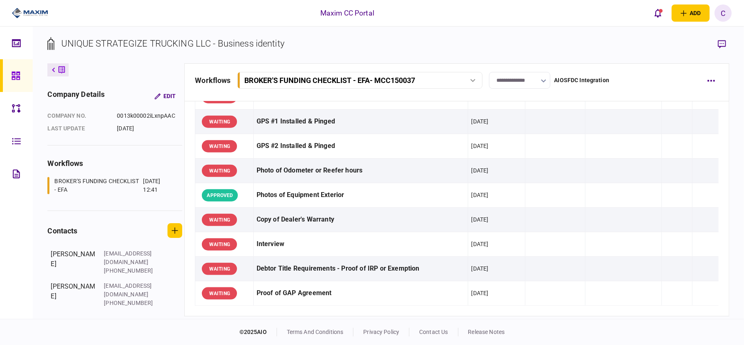
scroll to position [708, 0]
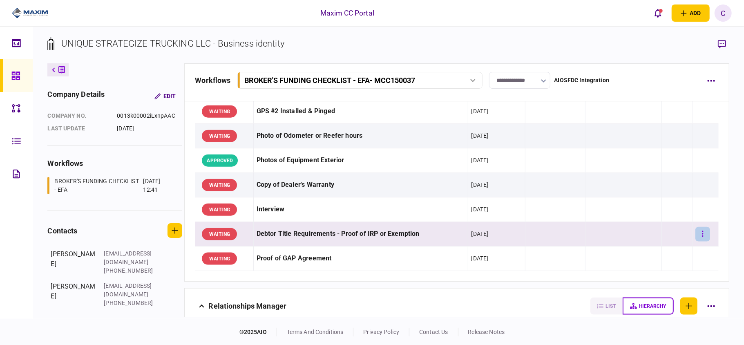
click at [696, 239] on button "button" at bounding box center [703, 234] width 15 height 15
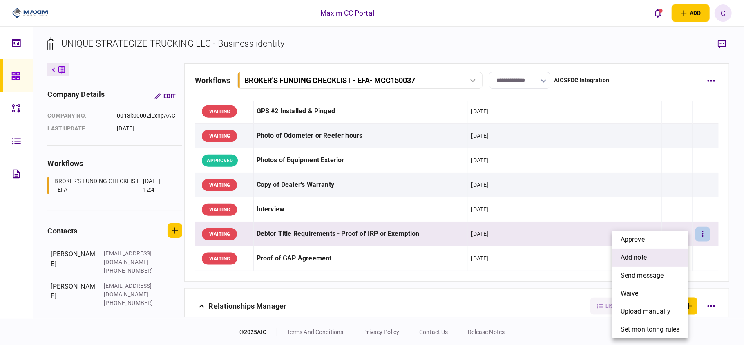
click at [635, 255] on span "add note" at bounding box center [634, 258] width 26 height 10
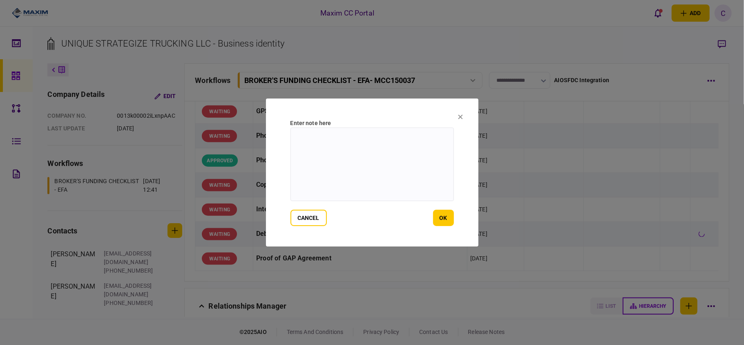
click at [334, 142] on textarea at bounding box center [373, 165] width 164 height 74
paste textarea "**********"
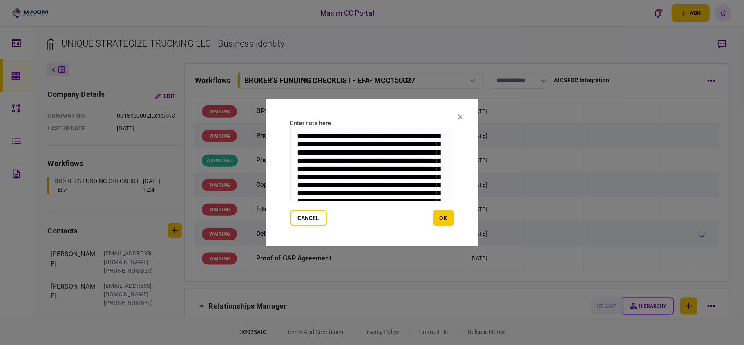
scroll to position [45, 0]
drag, startPoint x: 451, startPoint y: 179, endPoint x: 454, endPoint y: 169, distance: 10.3
click at [454, 169] on section "**********" at bounding box center [372, 173] width 213 height 148
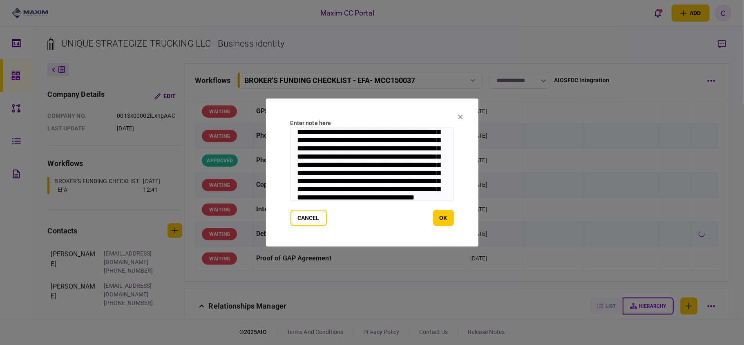
scroll to position [0, 0]
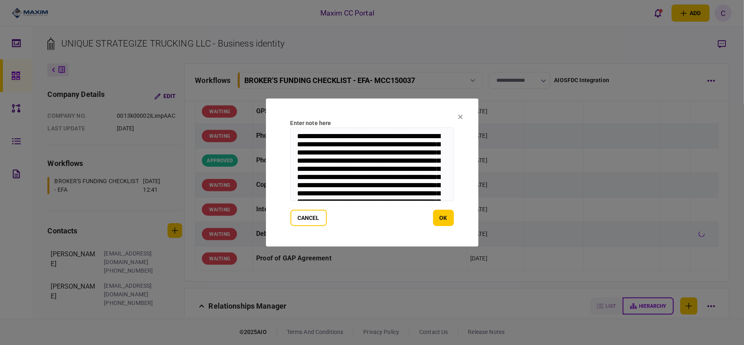
click at [328, 144] on textarea "**********" at bounding box center [373, 165] width 164 height 74
click at [411, 172] on textarea "**********" at bounding box center [373, 165] width 164 height 74
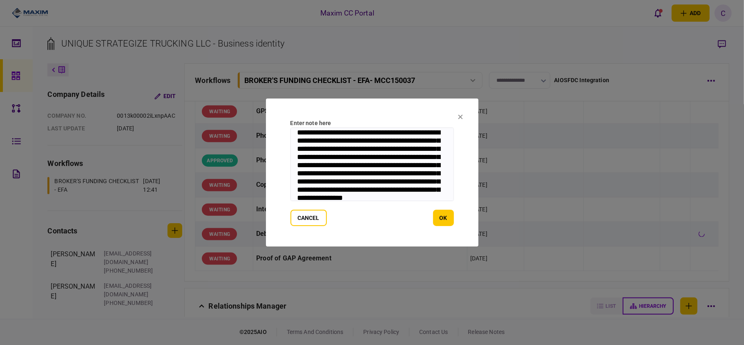
scroll to position [20, 0]
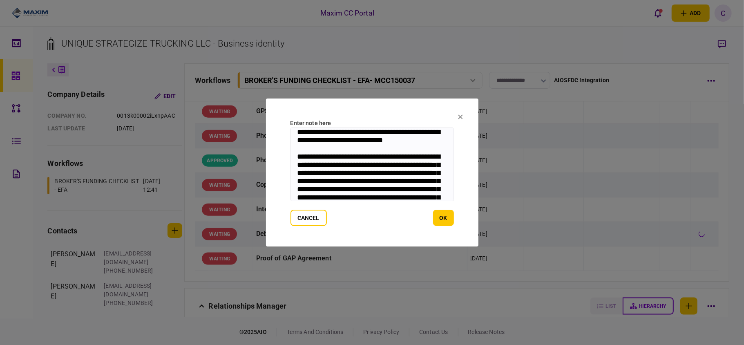
click at [409, 193] on textarea "**********" at bounding box center [373, 165] width 164 height 74
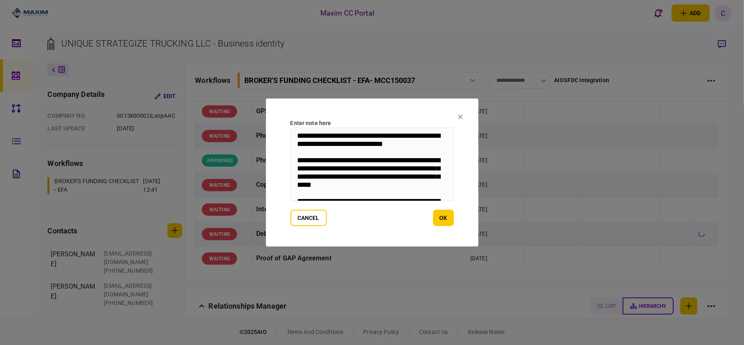
scroll to position [0, 0]
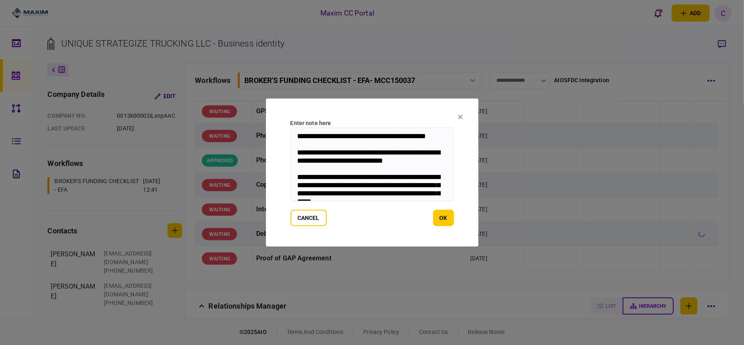
drag, startPoint x: 386, startPoint y: 190, endPoint x: 291, endPoint y: 130, distance: 112.3
click at [291, 130] on textarea "**********" at bounding box center [373, 165] width 164 height 74
type textarea "**********"
click at [438, 215] on button "ok" at bounding box center [443, 218] width 21 height 16
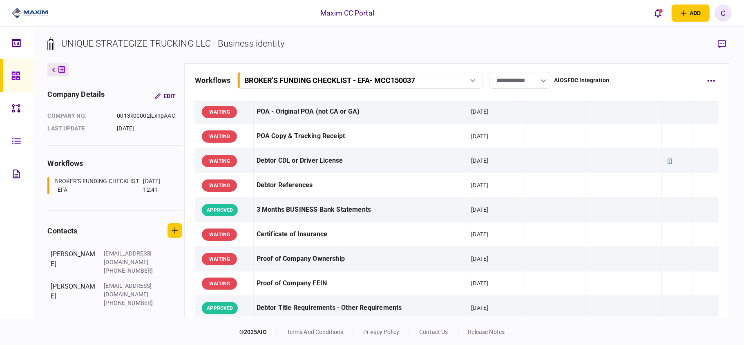
scroll to position [708, 0]
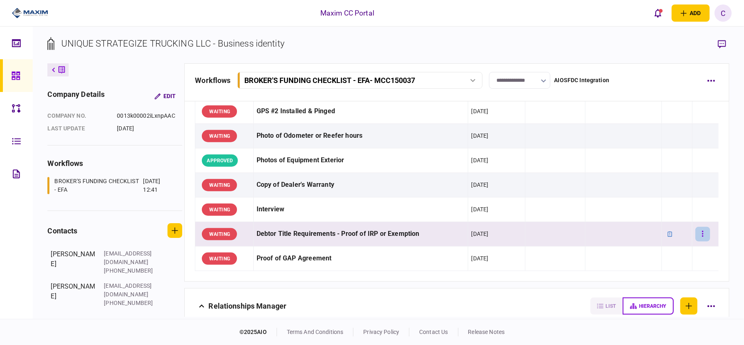
click at [699, 239] on button "button" at bounding box center [703, 234] width 15 height 15
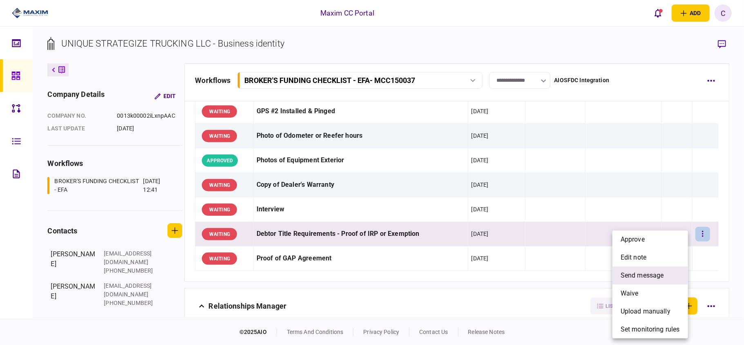
click at [643, 272] on span "send message" at bounding box center [642, 276] width 43 height 10
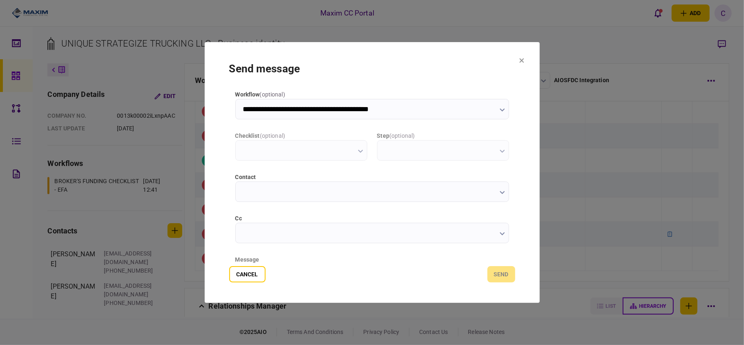
scroll to position [0, 0]
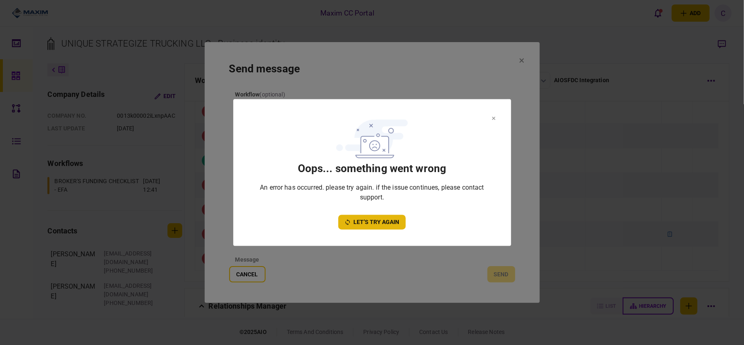
click at [373, 221] on button "let’s try again" at bounding box center [371, 222] width 67 height 15
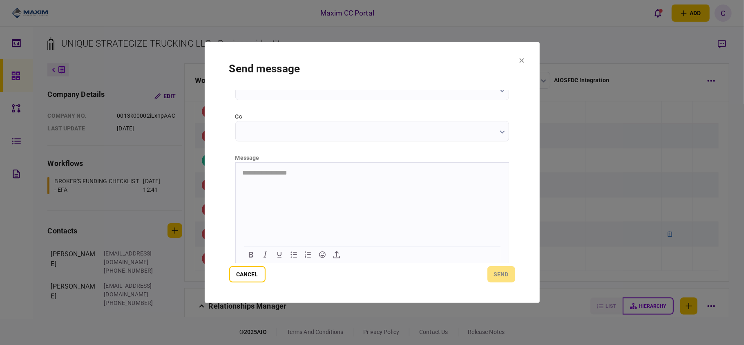
scroll to position [103, 0]
click at [327, 166] on html at bounding box center [371, 171] width 273 height 20
click at [240, 272] on button "Cancel" at bounding box center [247, 274] width 36 height 16
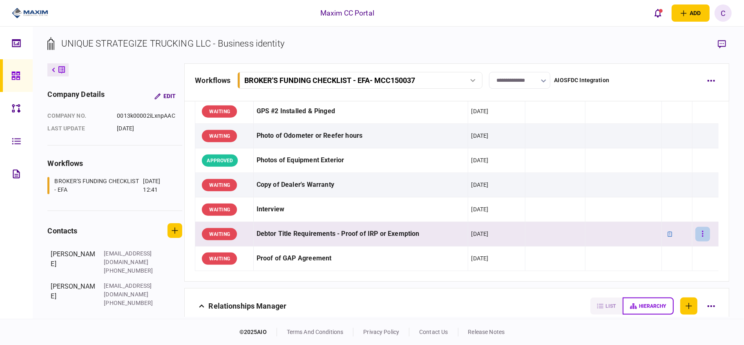
click at [696, 238] on button "button" at bounding box center [703, 234] width 15 height 15
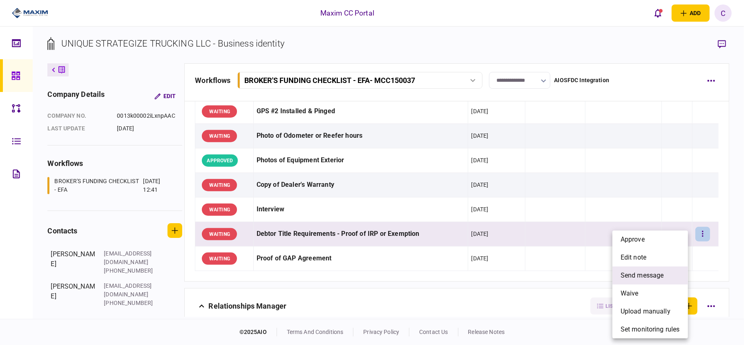
click at [643, 274] on span "send message" at bounding box center [642, 276] width 43 height 10
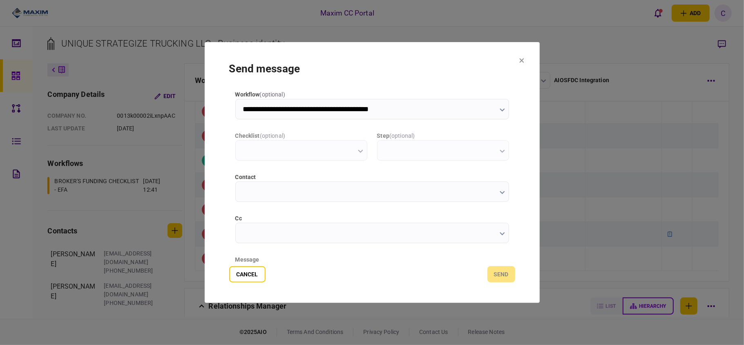
type input "**********"
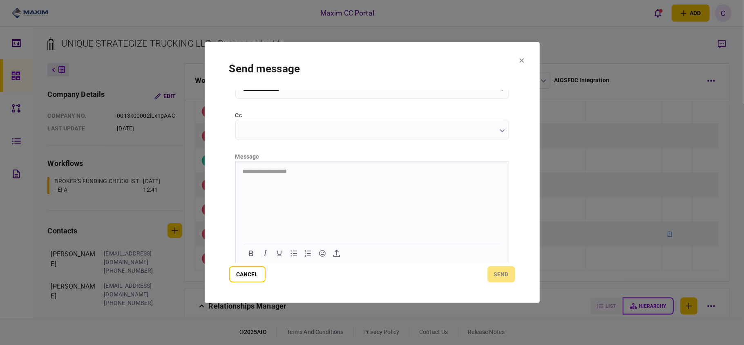
click at [307, 182] on html "**********" at bounding box center [371, 171] width 273 height 21
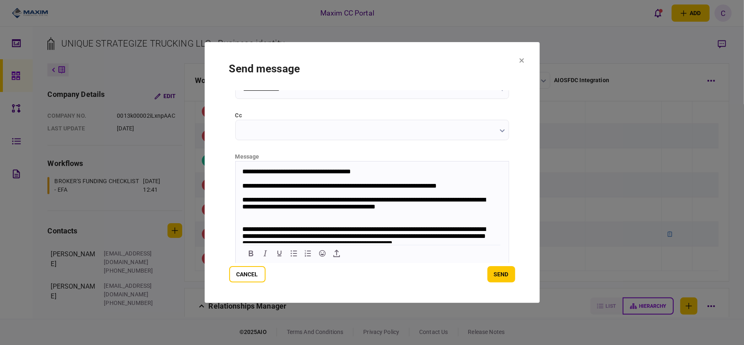
scroll to position [20, 0]
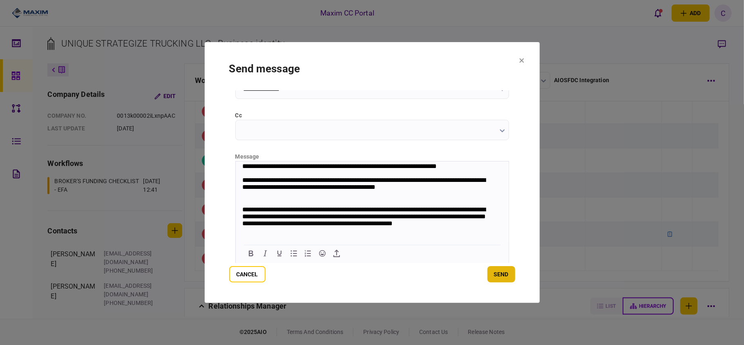
click at [502, 276] on button "send" at bounding box center [502, 274] width 28 height 16
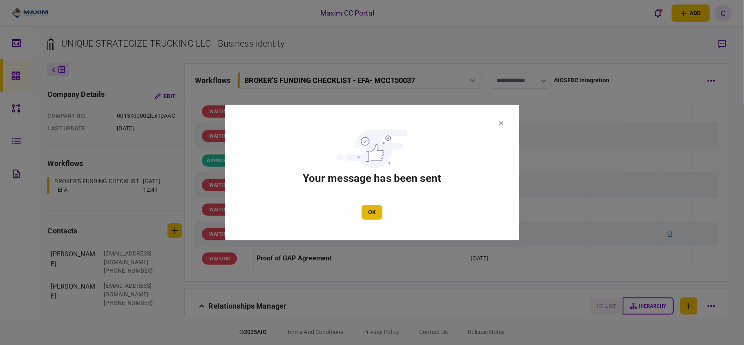
click at [377, 215] on button "OK" at bounding box center [372, 212] width 21 height 15
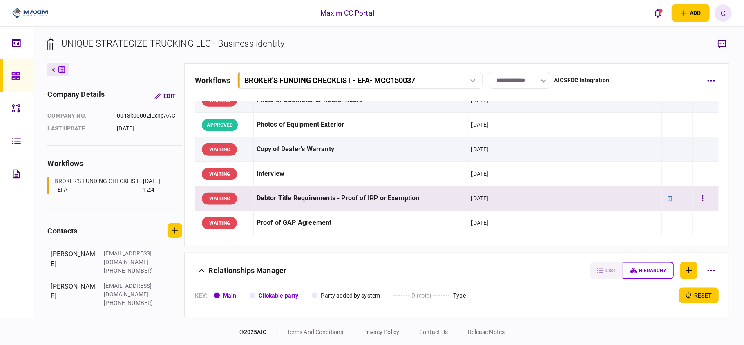
scroll to position [763, 0]
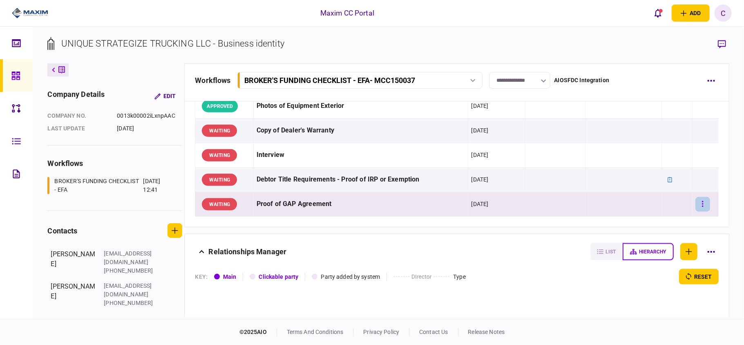
click at [702, 207] on icon "button" at bounding box center [702, 204] width 1 height 6
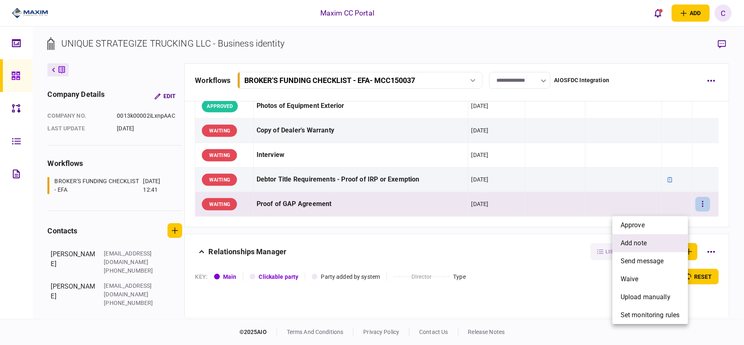
click at [630, 241] on span "add note" at bounding box center [634, 243] width 26 height 10
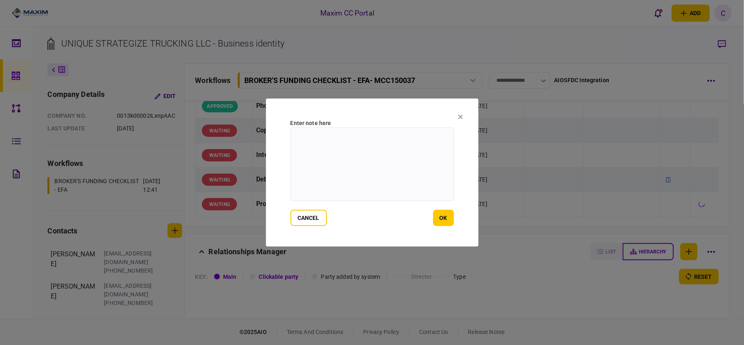
click at [313, 136] on textarea at bounding box center [373, 165] width 164 height 74
paste textarea "**********"
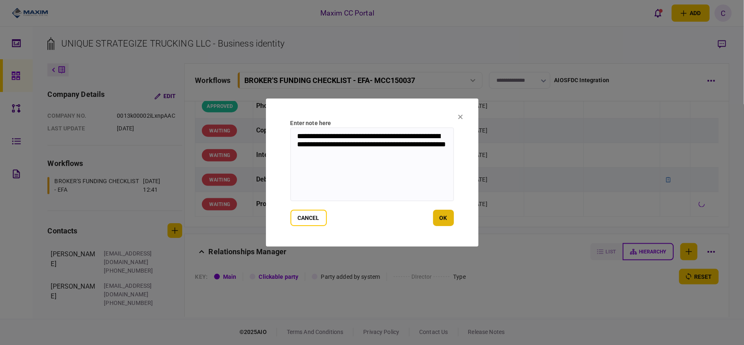
type textarea "**********"
click at [440, 219] on button "ok" at bounding box center [443, 218] width 21 height 16
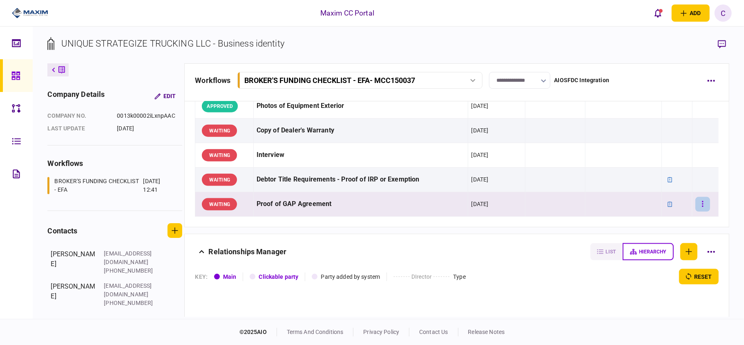
click at [702, 208] on icon "button" at bounding box center [703, 204] width 2 height 8
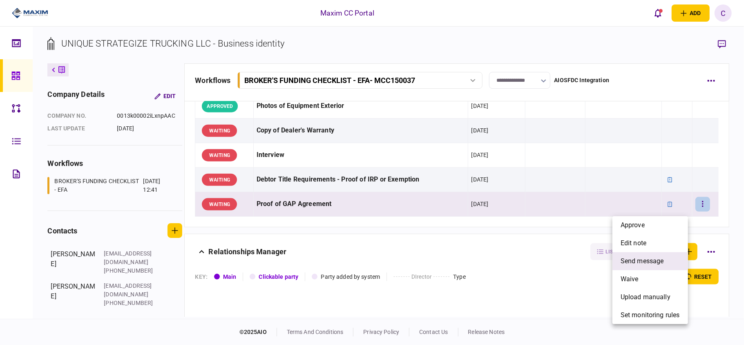
click at [657, 259] on span "send message" at bounding box center [642, 261] width 43 height 10
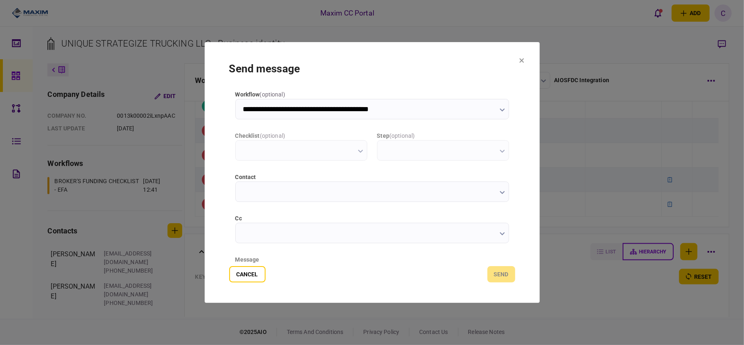
type input "**********"
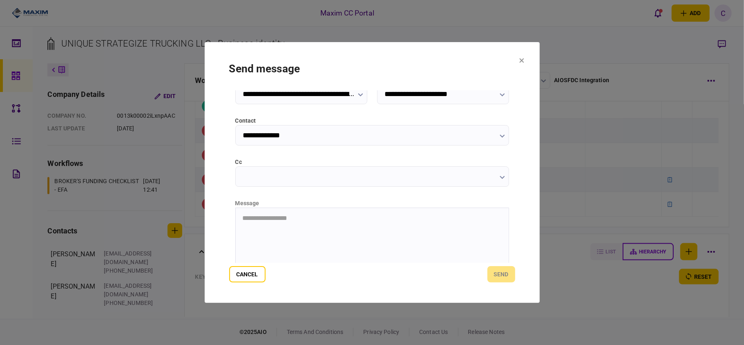
scroll to position [103, 0]
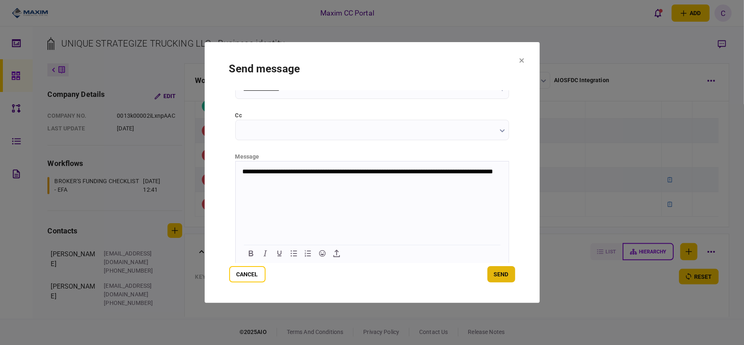
click at [509, 272] on button "send" at bounding box center [502, 274] width 28 height 16
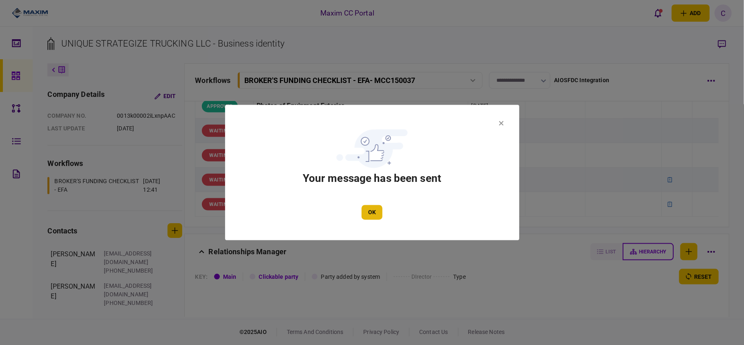
click at [377, 214] on button "OK" at bounding box center [372, 212] width 21 height 15
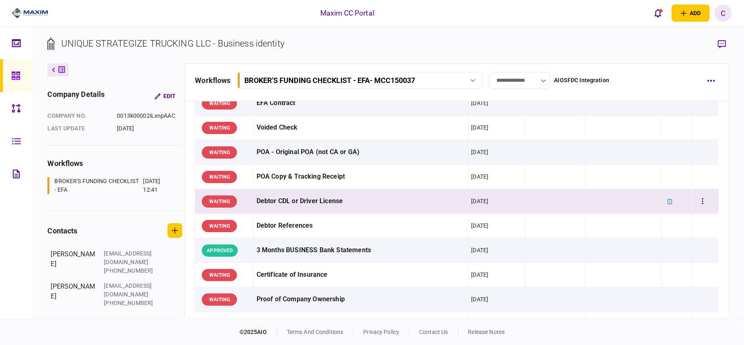
scroll to position [109, 0]
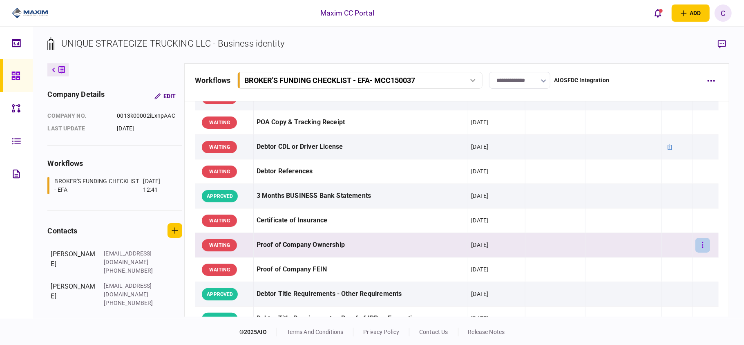
click at [700, 243] on button "button" at bounding box center [703, 245] width 15 height 15
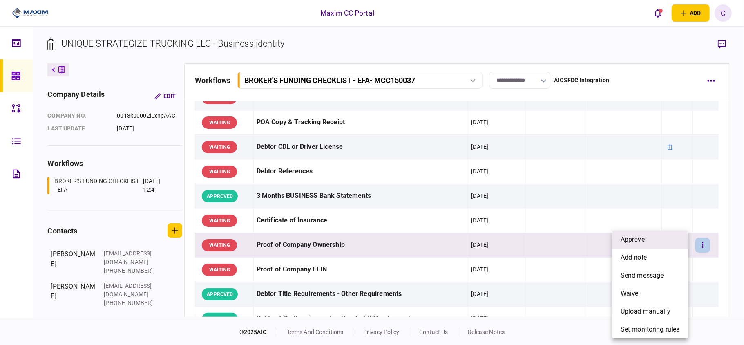
click at [640, 241] on span "approve" at bounding box center [633, 240] width 24 height 10
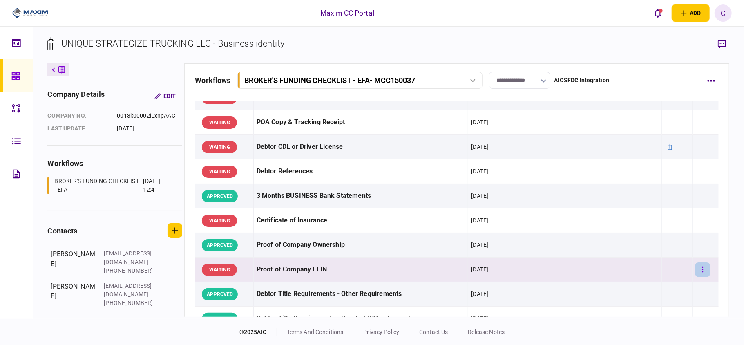
click at [702, 272] on icon "button" at bounding box center [703, 270] width 2 height 8
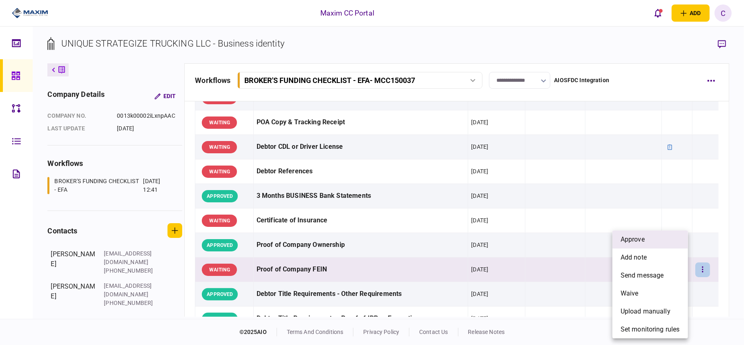
click at [643, 239] on span "approve" at bounding box center [633, 240] width 24 height 10
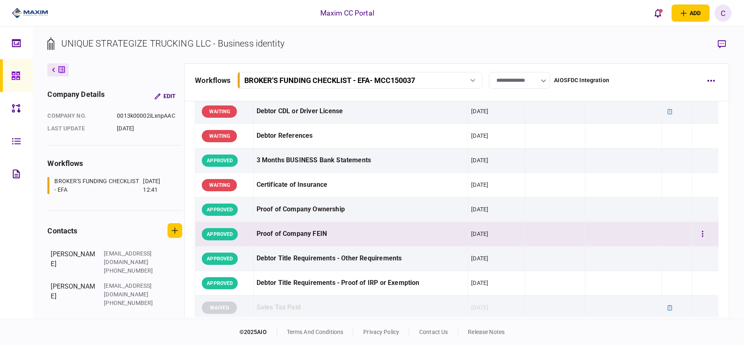
scroll to position [164, 0]
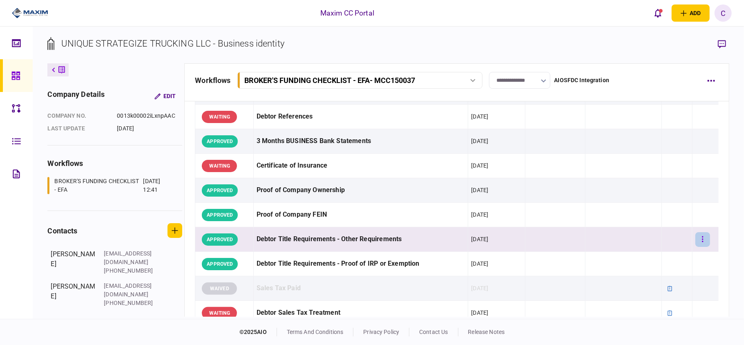
click at [699, 239] on button "button" at bounding box center [703, 239] width 15 height 15
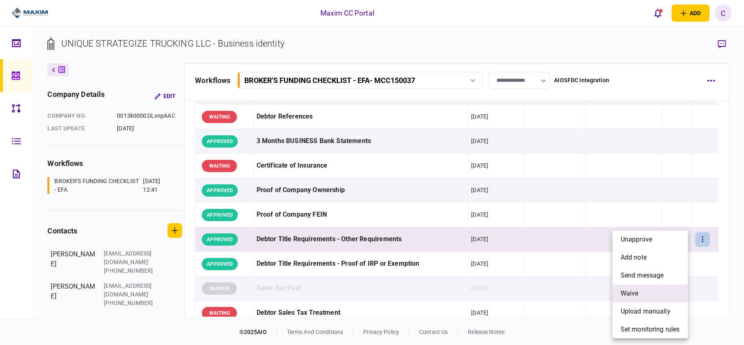
click at [619, 292] on li "waive" at bounding box center [651, 294] width 76 height 18
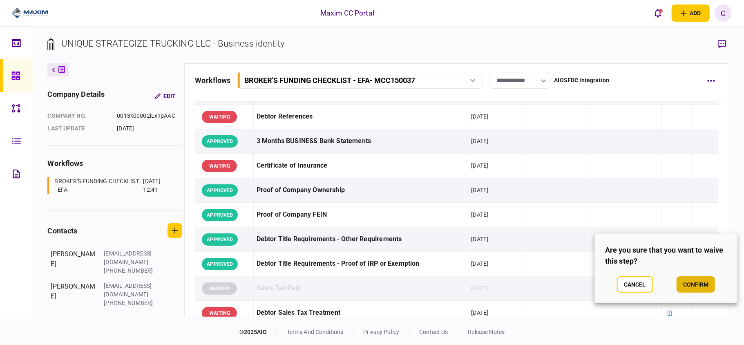
click at [688, 280] on button "confirm" at bounding box center [696, 284] width 38 height 16
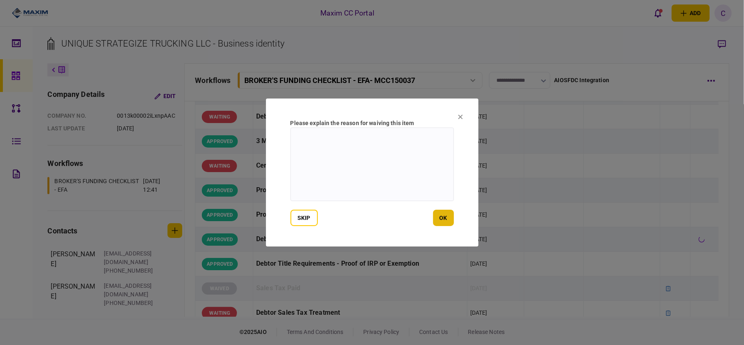
click at [442, 213] on button "ok" at bounding box center [443, 218] width 21 height 16
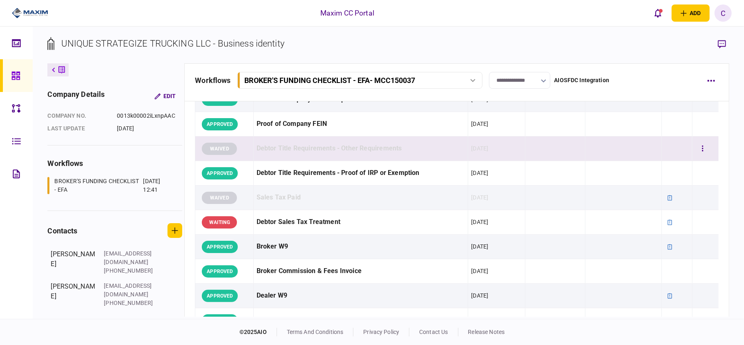
scroll to position [272, 0]
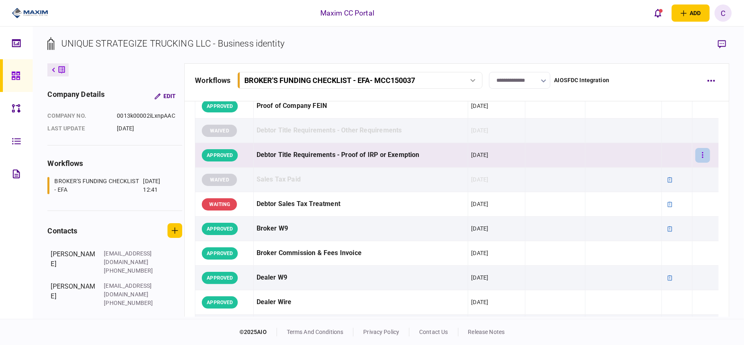
click at [702, 152] on icon "button" at bounding box center [703, 155] width 2 height 8
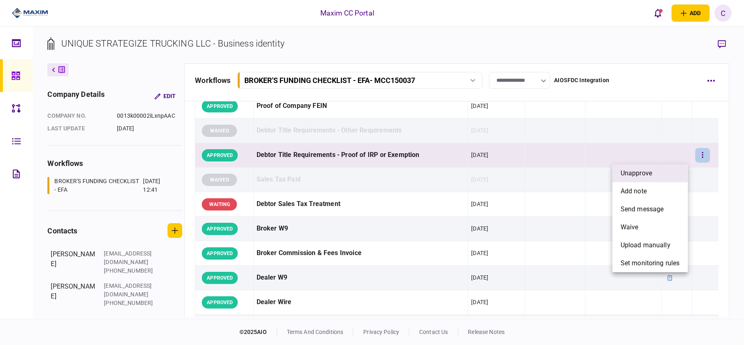
click at [648, 173] on span "unapprove" at bounding box center [636, 173] width 31 height 10
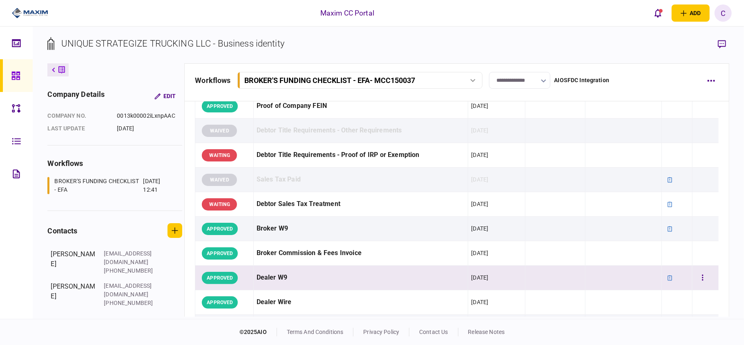
scroll to position [218, 0]
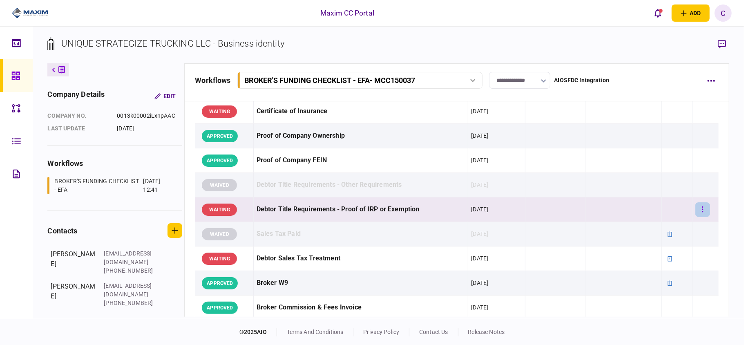
click at [700, 210] on button "button" at bounding box center [703, 209] width 15 height 15
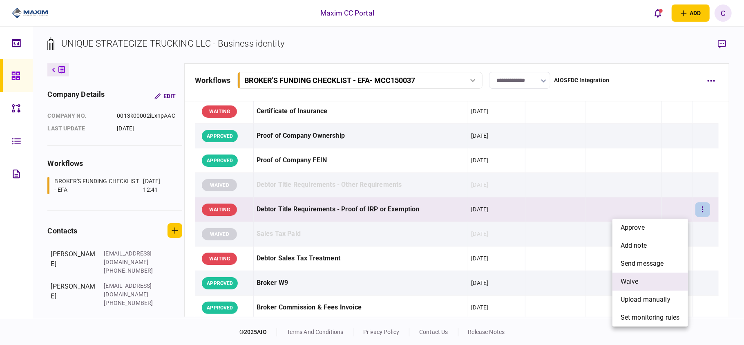
click at [648, 287] on li "waive" at bounding box center [651, 282] width 76 height 18
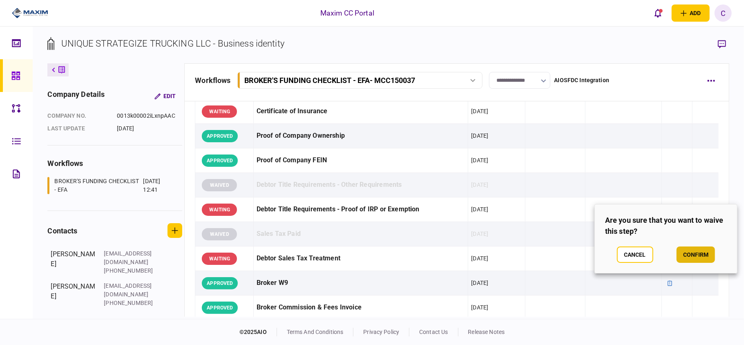
click at [689, 249] on button "confirm" at bounding box center [696, 255] width 38 height 16
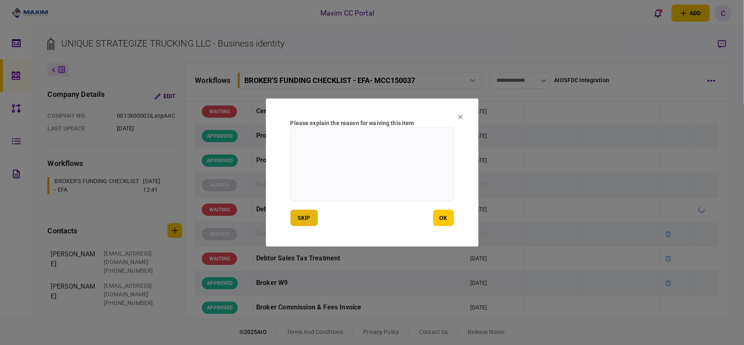
click at [305, 217] on button "skip" at bounding box center [304, 218] width 27 height 16
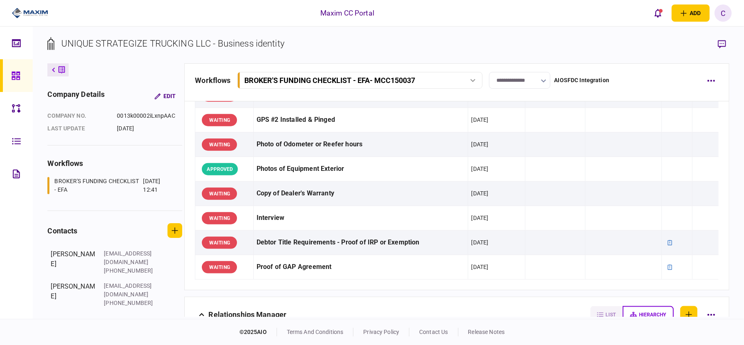
scroll to position [763, 0]
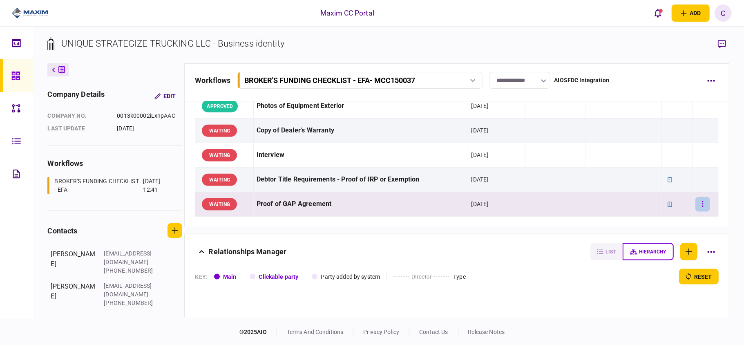
click at [702, 208] on icon "button" at bounding box center [703, 204] width 2 height 8
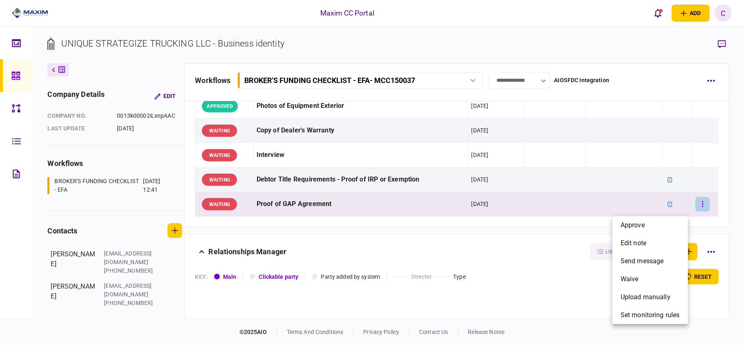
click at [697, 208] on div at bounding box center [372, 172] width 744 height 345
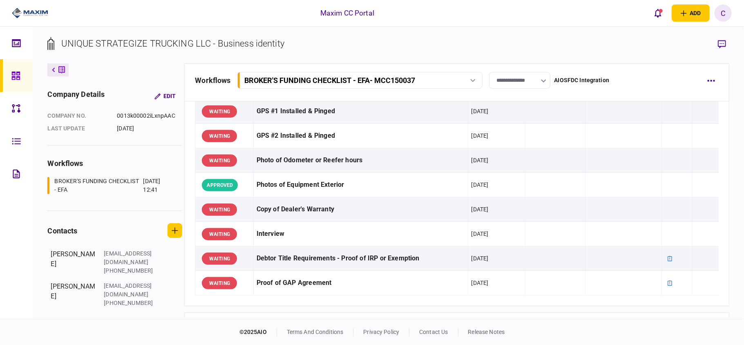
scroll to position [708, 0]
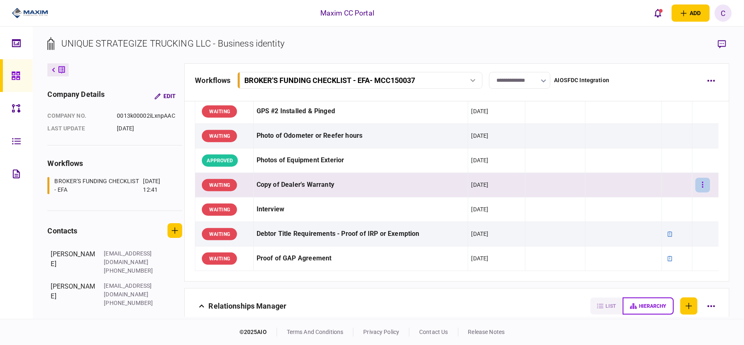
click at [699, 192] on button "button" at bounding box center [703, 185] width 15 height 15
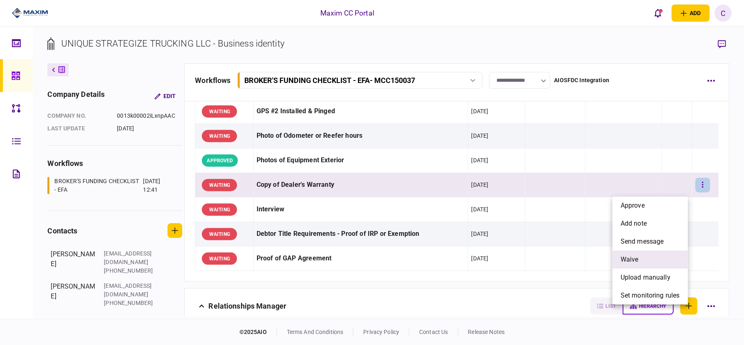
click at [634, 256] on span "waive" at bounding box center [630, 260] width 18 height 10
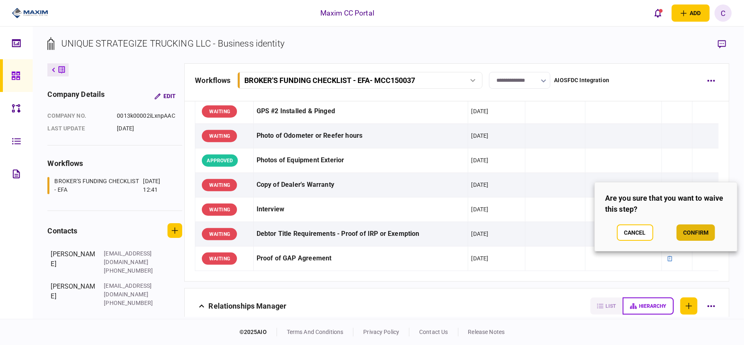
click at [688, 228] on button "confirm" at bounding box center [696, 232] width 38 height 16
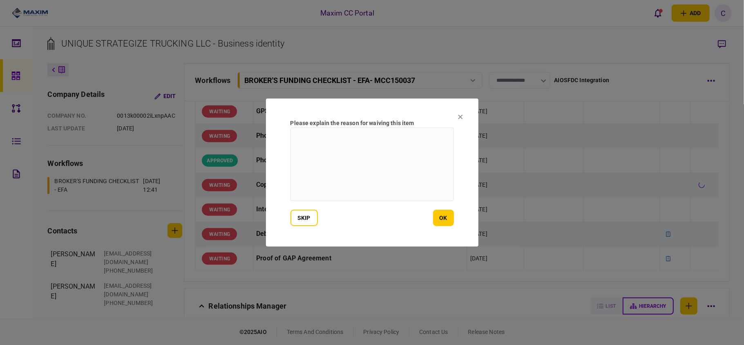
click at [315, 141] on textarea at bounding box center [373, 165] width 164 height 74
type textarea "***"
click at [445, 220] on button "ok" at bounding box center [443, 218] width 21 height 16
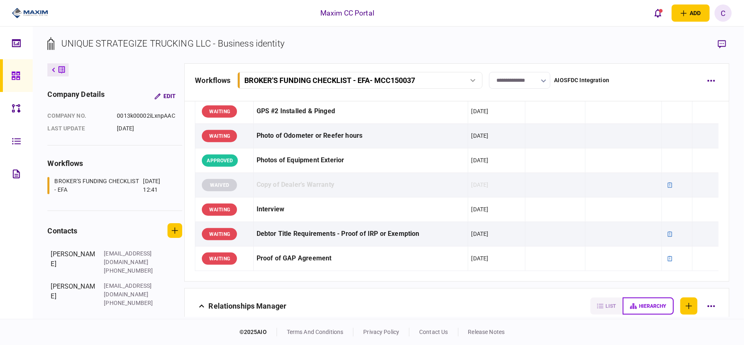
click at [512, 80] on input "**********" at bounding box center [519, 80] width 61 height 17
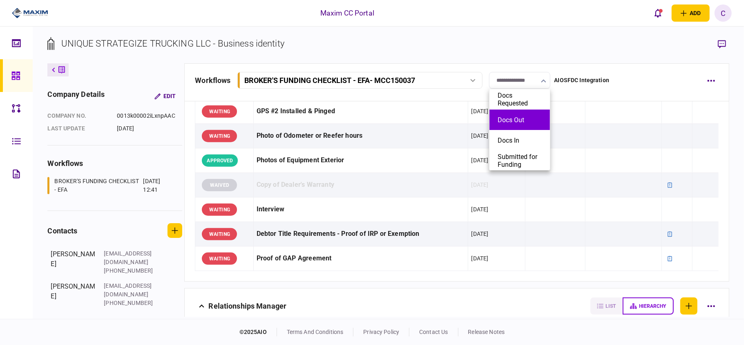
click at [509, 120] on button "Docs Out" at bounding box center [520, 120] width 44 height 8
type input "********"
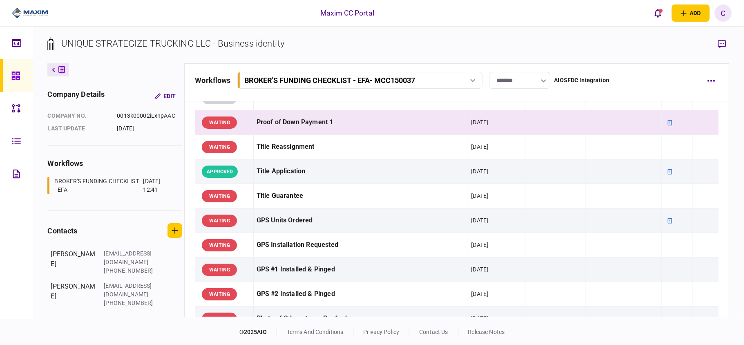
scroll to position [545, 0]
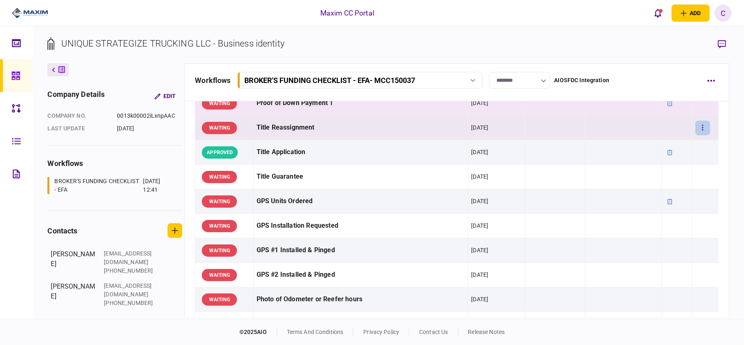
click at [702, 132] on icon "button" at bounding box center [703, 128] width 2 height 8
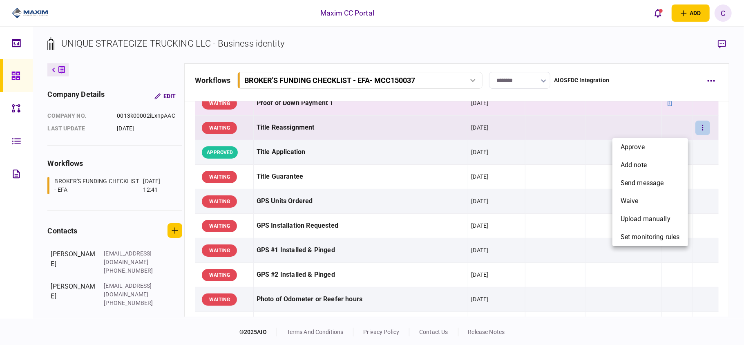
click at [363, 132] on div at bounding box center [372, 172] width 744 height 345
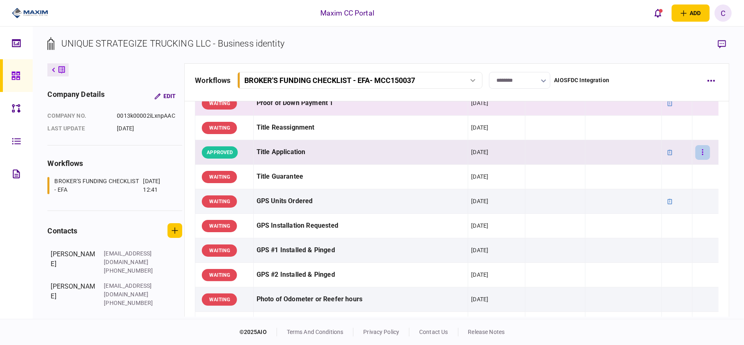
click at [702, 155] on icon "button" at bounding box center [702, 152] width 1 height 6
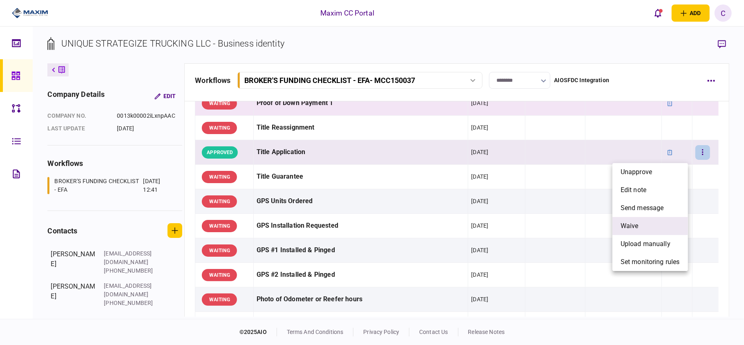
click at [631, 230] on span "waive" at bounding box center [630, 226] width 18 height 10
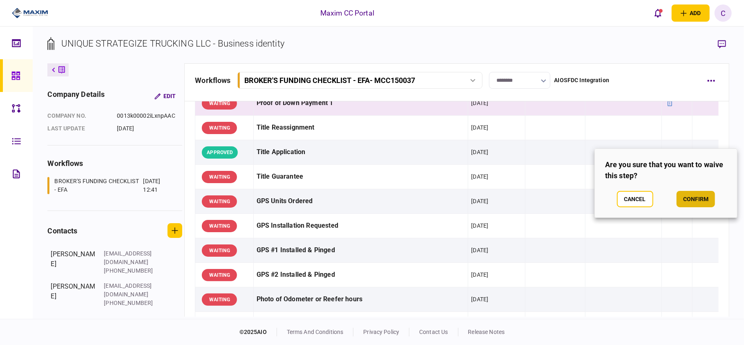
click at [693, 200] on button "confirm" at bounding box center [696, 199] width 38 height 16
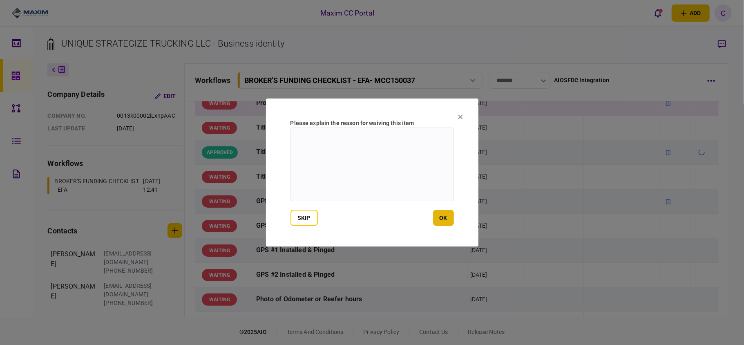
click at [437, 213] on button "ok" at bounding box center [443, 218] width 21 height 16
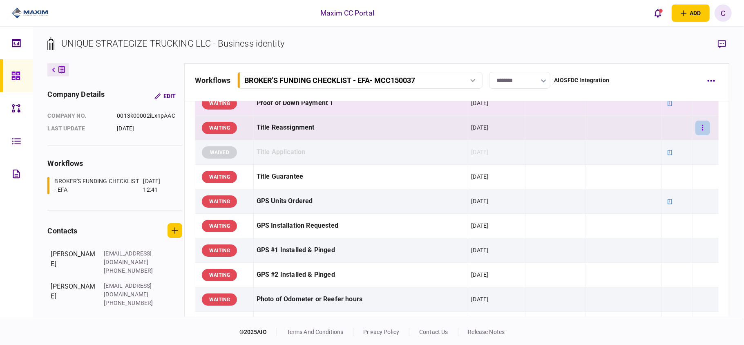
click at [696, 131] on button "button" at bounding box center [703, 128] width 15 height 15
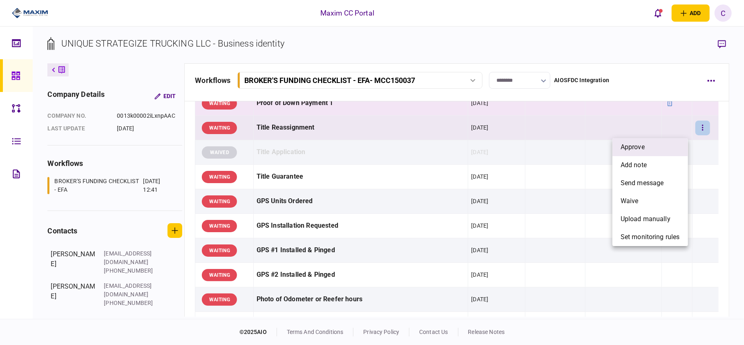
click at [655, 147] on li "approve" at bounding box center [651, 147] width 76 height 18
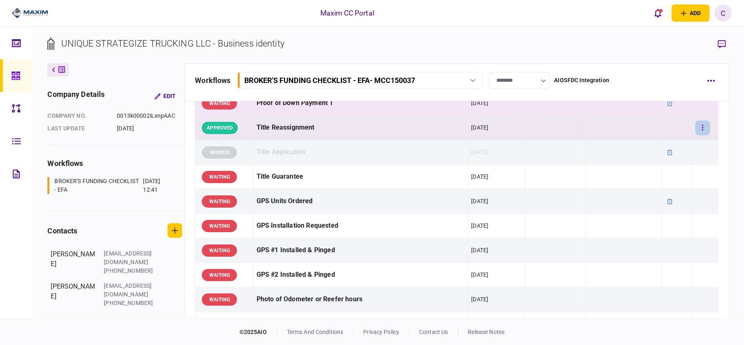
click at [702, 129] on icon "button" at bounding box center [703, 128] width 2 height 8
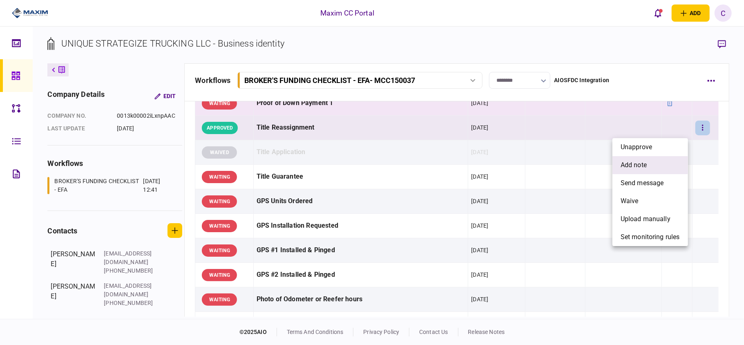
click at [632, 165] on span "add note" at bounding box center [634, 165] width 26 height 10
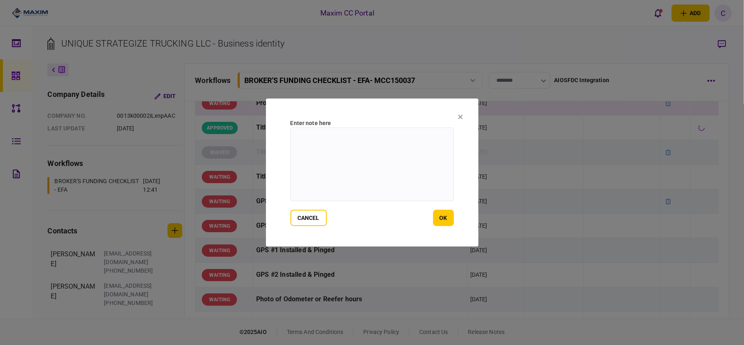
click at [363, 134] on textarea at bounding box center [373, 165] width 164 height 74
type textarea "**********"
click at [450, 213] on button "ok" at bounding box center [443, 218] width 21 height 16
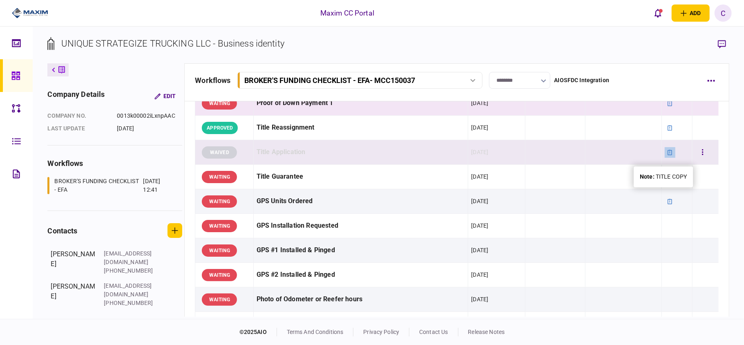
click at [665, 152] on div at bounding box center [670, 152] width 11 height 11
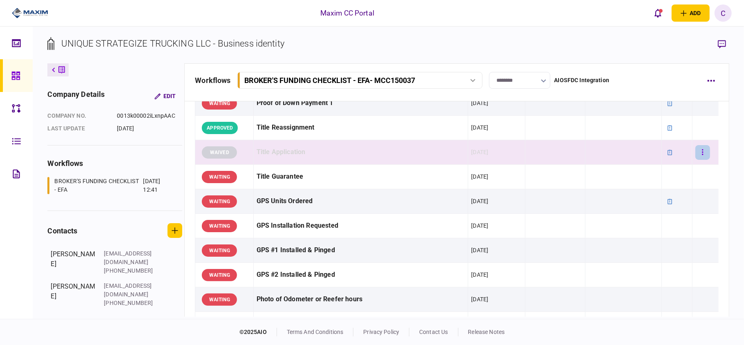
click at [700, 156] on button "button" at bounding box center [703, 152] width 15 height 15
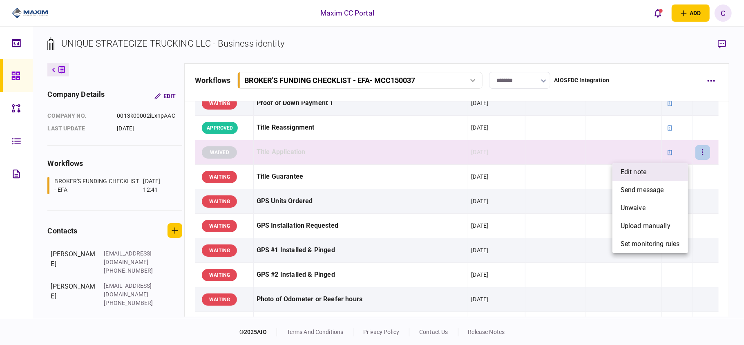
click at [643, 174] on span "edit note" at bounding box center [634, 172] width 26 height 10
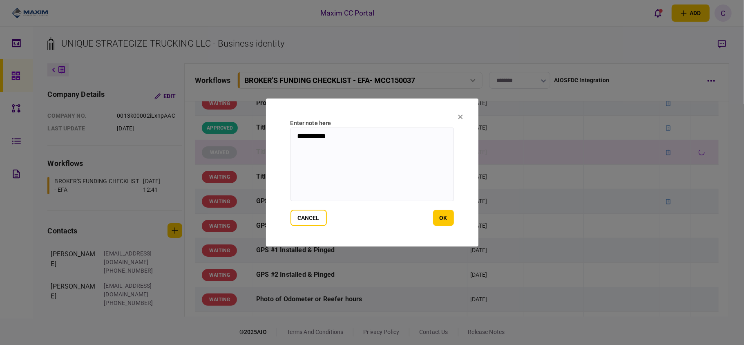
drag, startPoint x: 367, startPoint y: 133, endPoint x: 2, endPoint y: 78, distance: 368.8
click at [2, 78] on div "**********" at bounding box center [372, 172] width 744 height 345
type textarea "***"
click at [445, 213] on button "ok" at bounding box center [443, 218] width 21 height 16
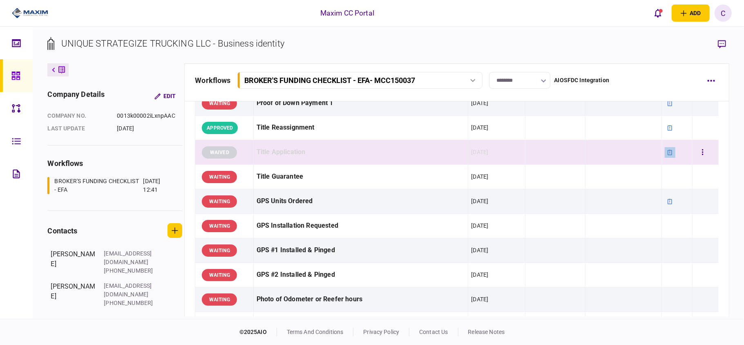
click at [668, 155] on icon at bounding box center [671, 153] width 6 height 6
click at [697, 157] on button "button" at bounding box center [703, 152] width 15 height 15
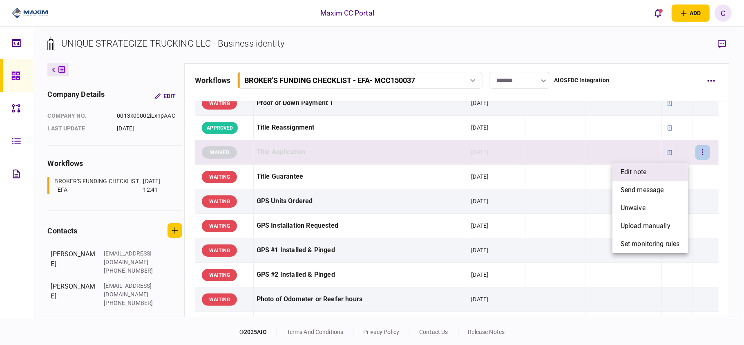
click at [648, 177] on li "edit note" at bounding box center [651, 172] width 76 height 18
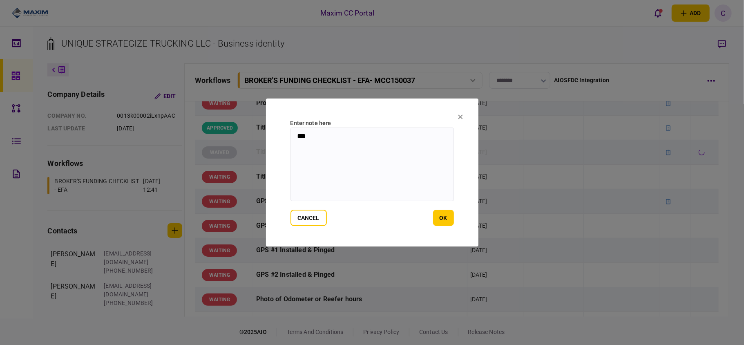
drag, startPoint x: 332, startPoint y: 141, endPoint x: 114, endPoint y: 135, distance: 218.4
click at [114, 135] on div "Enter note here *** cancel ok" at bounding box center [372, 172] width 744 height 345
type textarea "**********"
click at [445, 213] on button "ok" at bounding box center [443, 218] width 21 height 16
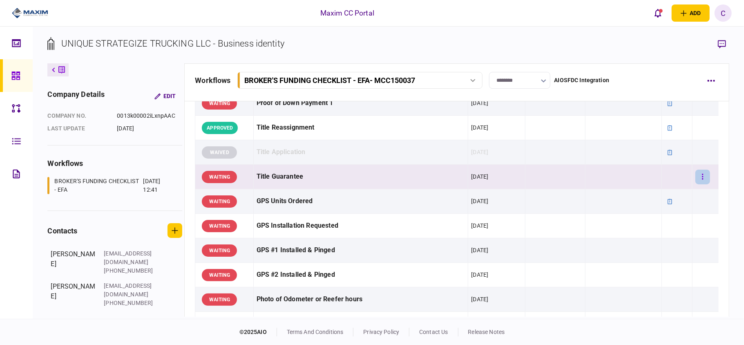
click at [699, 177] on button "button" at bounding box center [703, 177] width 15 height 15
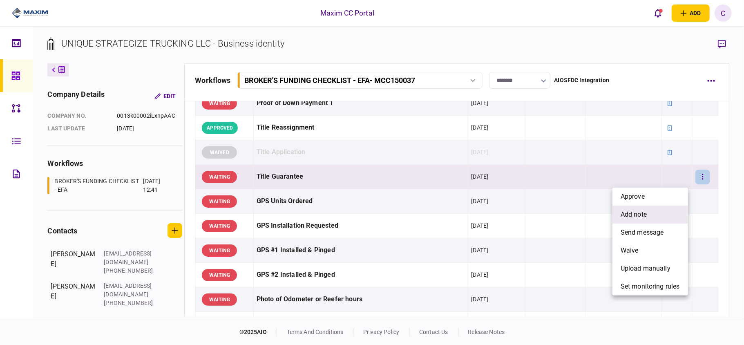
click at [627, 216] on span "add note" at bounding box center [634, 215] width 26 height 10
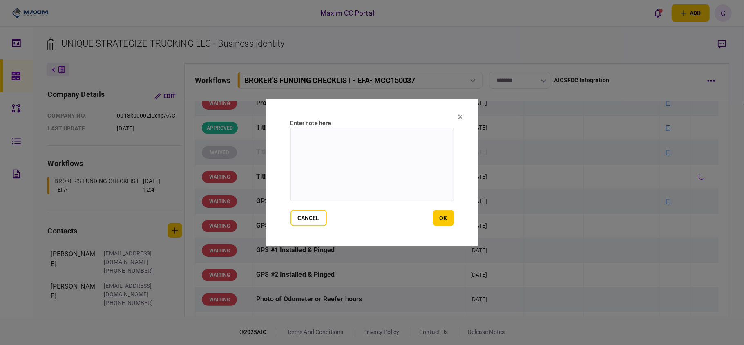
click at [337, 141] on textarea at bounding box center [373, 165] width 164 height 74
type textarea "**********"
click at [439, 220] on button "ok" at bounding box center [443, 218] width 21 height 16
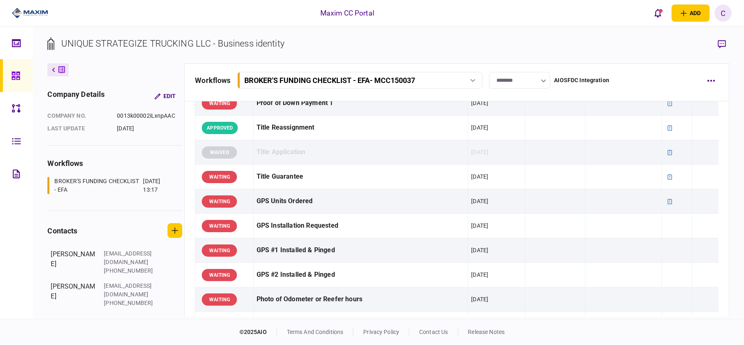
scroll to position [599, 0]
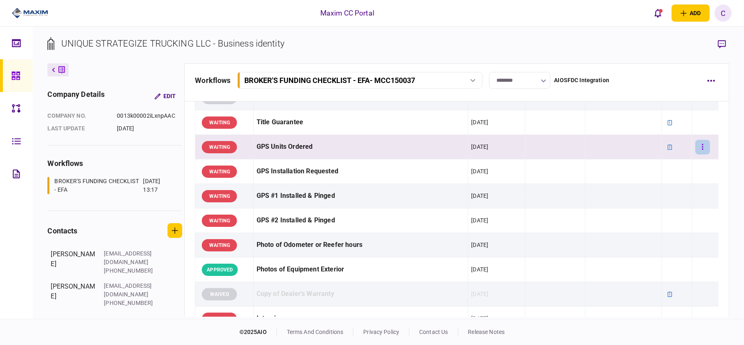
click at [702, 149] on icon "button" at bounding box center [703, 147] width 2 height 8
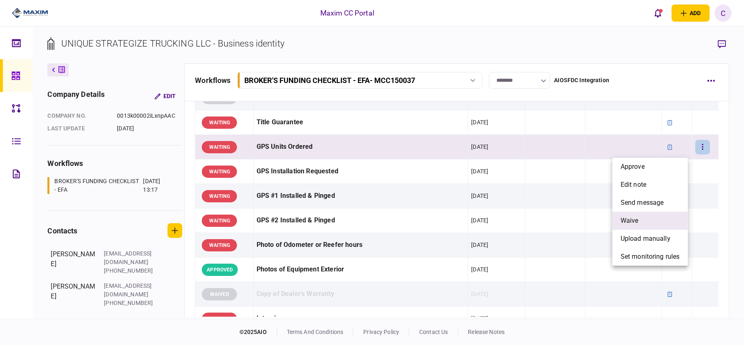
click at [646, 218] on li "waive" at bounding box center [651, 221] width 76 height 18
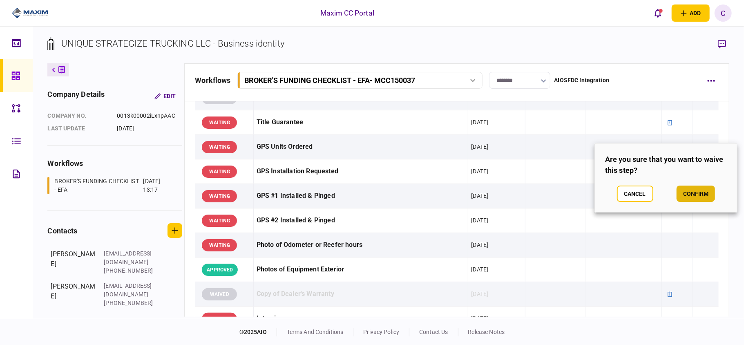
click at [692, 192] on button "confirm" at bounding box center [696, 194] width 38 height 16
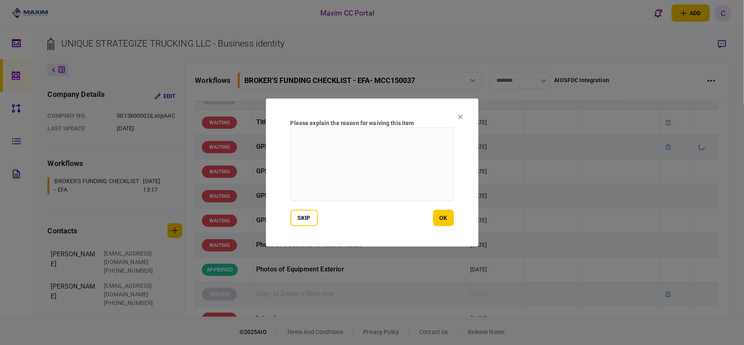
click at [419, 141] on textarea at bounding box center [373, 165] width 164 height 74
type textarea "**********"
click at [445, 220] on button "ok" at bounding box center [443, 218] width 21 height 16
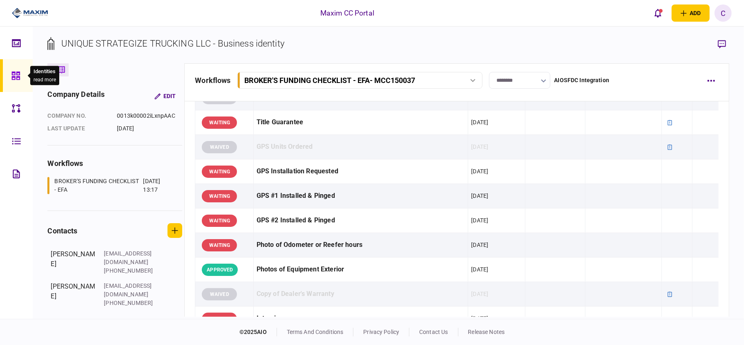
click at [14, 70] on div at bounding box center [17, 75] width 13 height 33
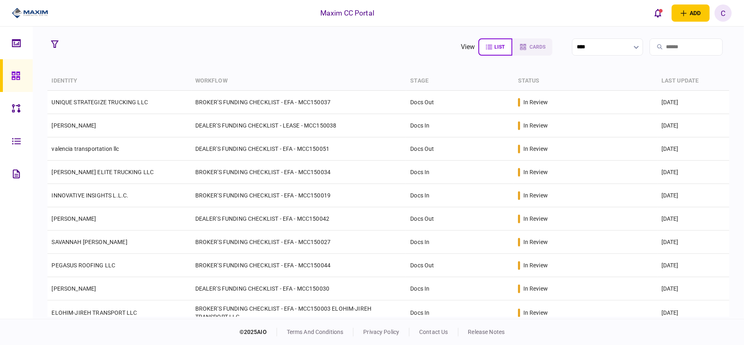
click at [270, 61] on section "view list cards **** Type clear Business Individual documents status clear wait…" at bounding box center [389, 173] width 712 height 292
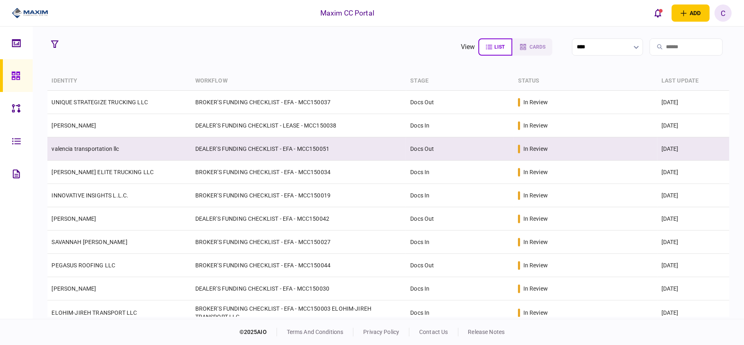
click at [118, 151] on link "valencia transportation llc" at bounding box center [85, 149] width 67 height 7
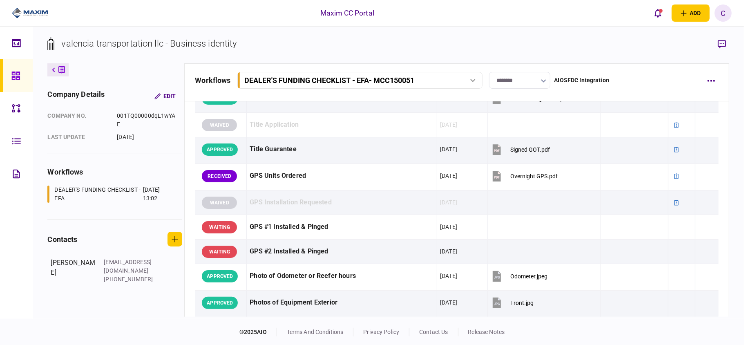
scroll to position [599, 0]
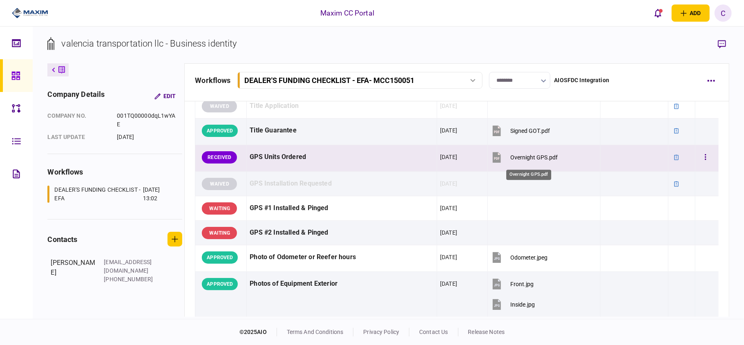
click at [525, 158] on div "Overnight GPS.pdf" at bounding box center [534, 157] width 47 height 7
click at [674, 160] on icon at bounding box center [677, 158] width 6 height 6
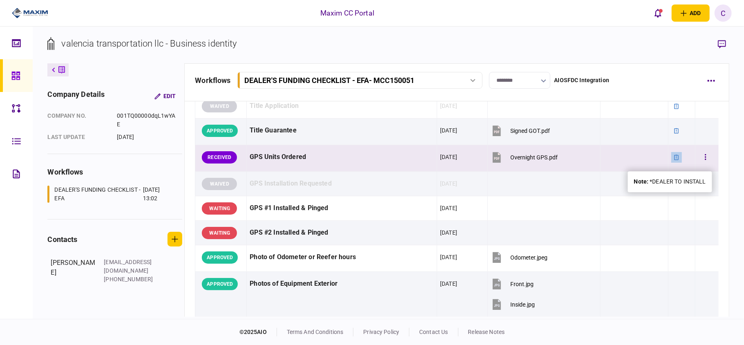
click at [674, 160] on icon at bounding box center [677, 158] width 6 height 6
click at [672, 159] on div at bounding box center [677, 157] width 11 height 11
click at [674, 159] on icon at bounding box center [677, 158] width 6 height 6
click at [530, 160] on div "Overnight GPS.pdf" at bounding box center [534, 157] width 47 height 7
click at [701, 164] on button "button" at bounding box center [706, 157] width 15 height 15
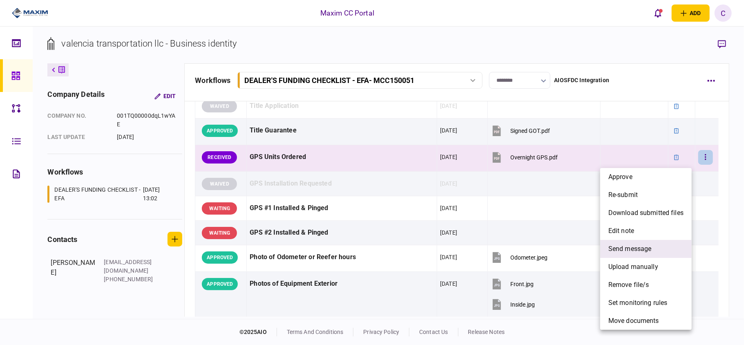
click at [647, 252] on span "send message" at bounding box center [630, 249] width 43 height 10
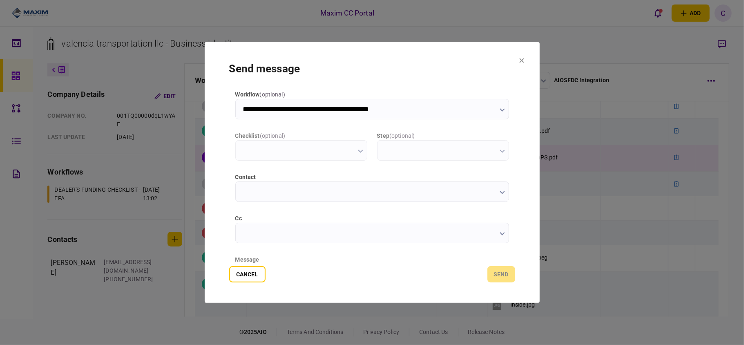
scroll to position [0, 0]
type input "**********"
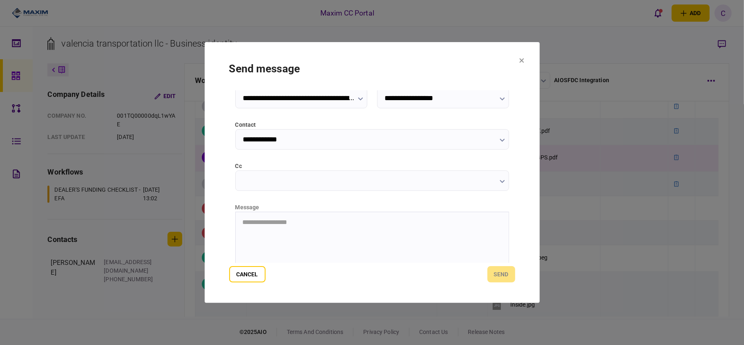
scroll to position [103, 0]
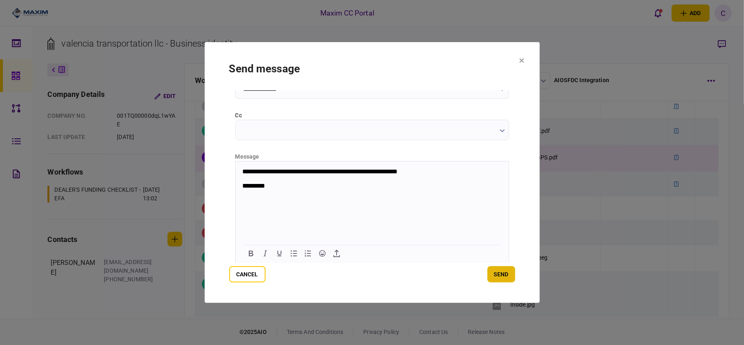
click at [502, 273] on button "send" at bounding box center [502, 274] width 28 height 16
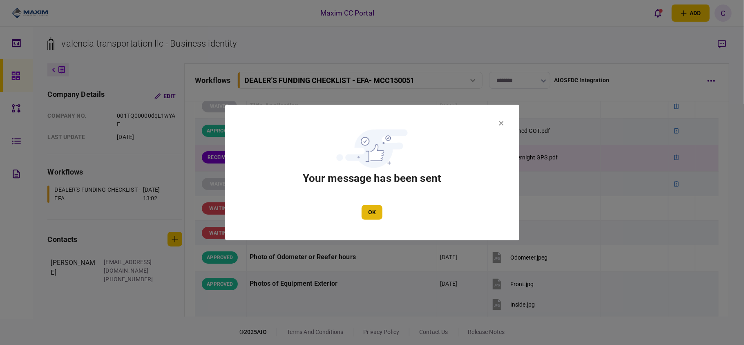
click at [369, 215] on button "OK" at bounding box center [372, 212] width 21 height 15
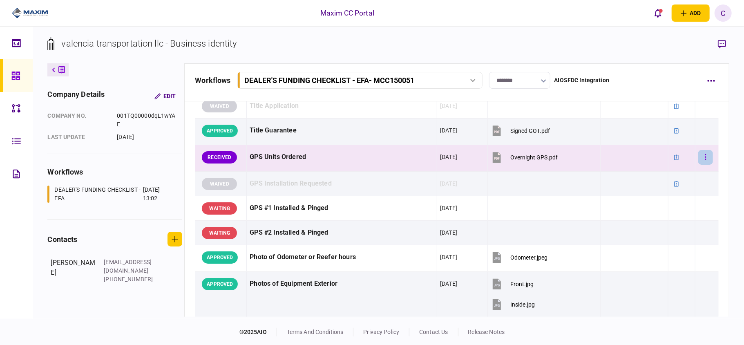
click at [702, 162] on button "button" at bounding box center [706, 157] width 15 height 15
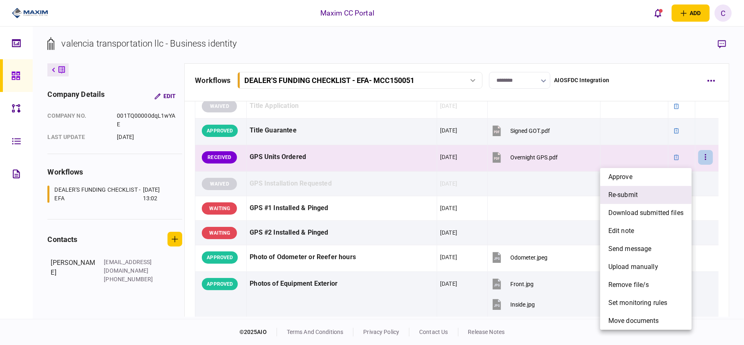
click at [641, 191] on li "re-submit" at bounding box center [647, 195] width 92 height 18
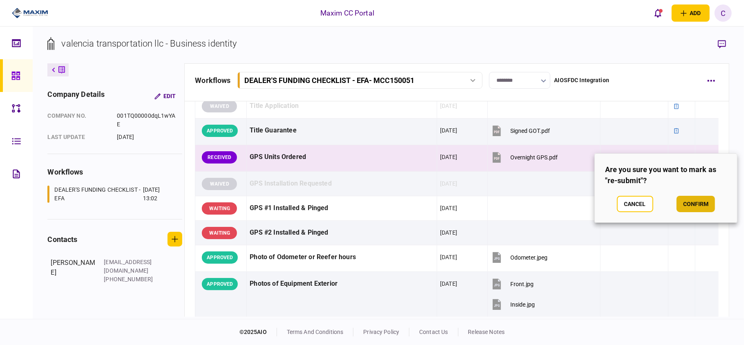
click at [695, 205] on button "confirm" at bounding box center [696, 204] width 38 height 16
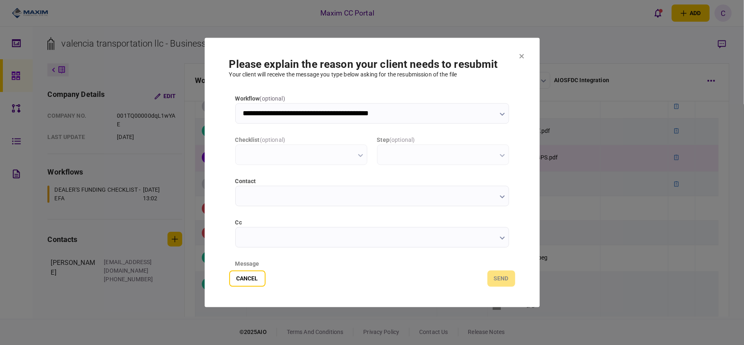
scroll to position [0, 0]
type input "**********"
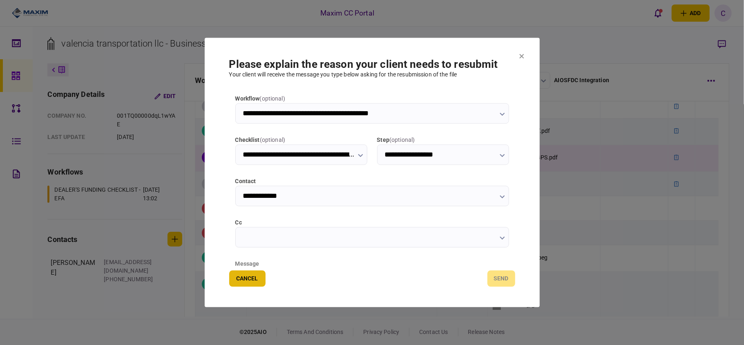
click at [253, 273] on button "Cancel" at bounding box center [247, 279] width 36 height 16
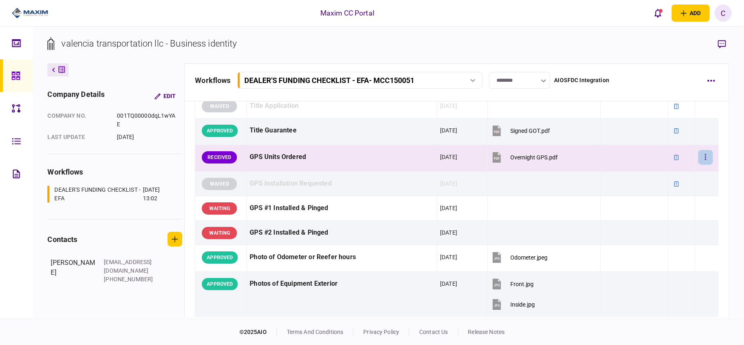
click at [702, 162] on button "button" at bounding box center [706, 157] width 15 height 15
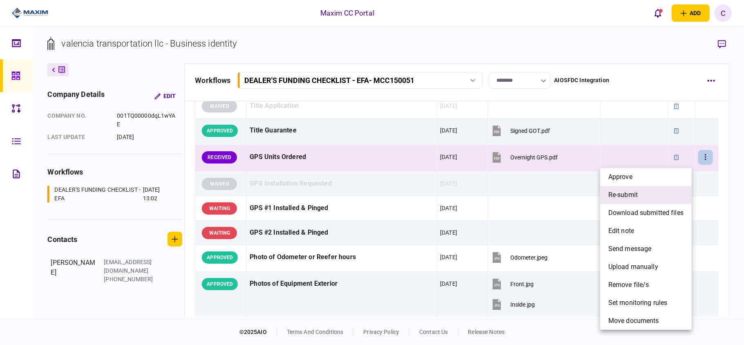
click at [645, 191] on li "re-submit" at bounding box center [647, 195] width 92 height 18
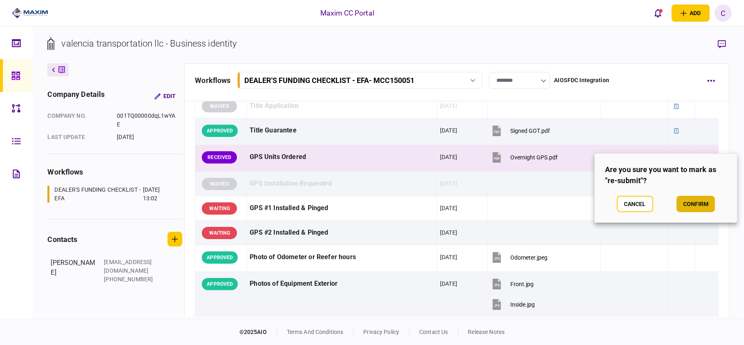
click at [694, 204] on button "confirm" at bounding box center [696, 204] width 38 height 16
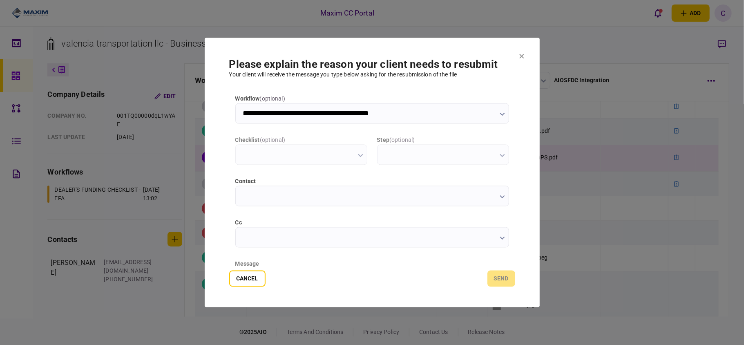
type input "**********"
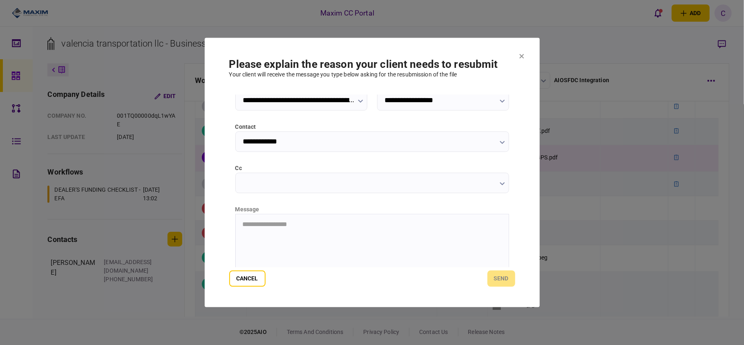
scroll to position [103, 0]
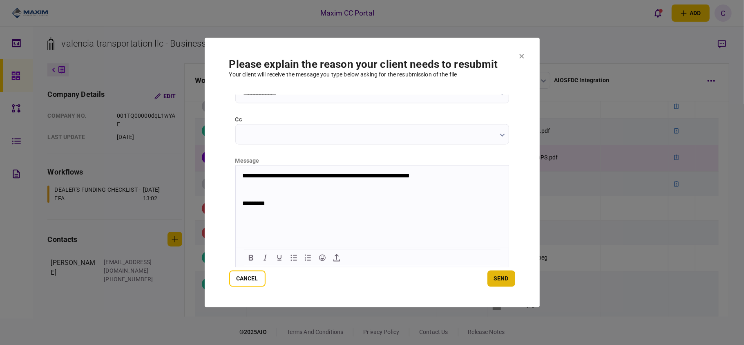
click at [498, 278] on button "send" at bounding box center [502, 279] width 28 height 16
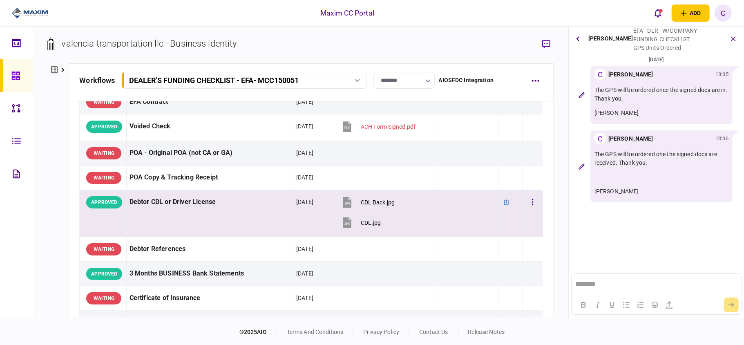
scroll to position [65, 0]
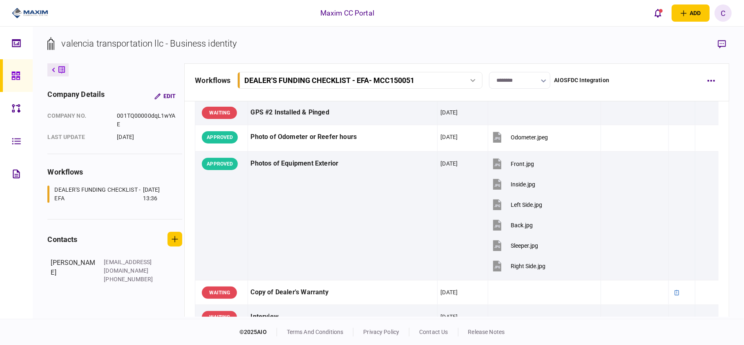
scroll to position [708, 0]
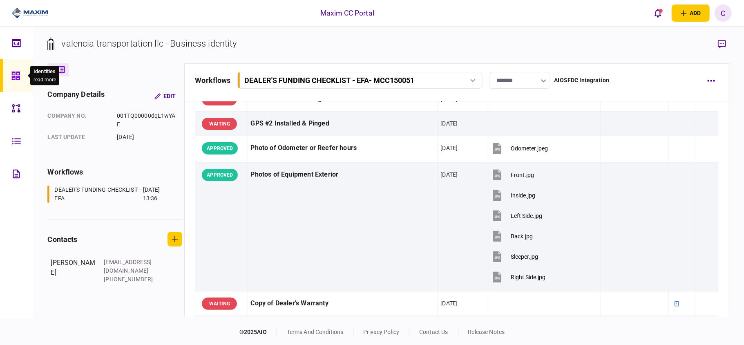
click at [18, 74] on icon at bounding box center [15, 75] width 9 height 9
